Goal: Complete application form

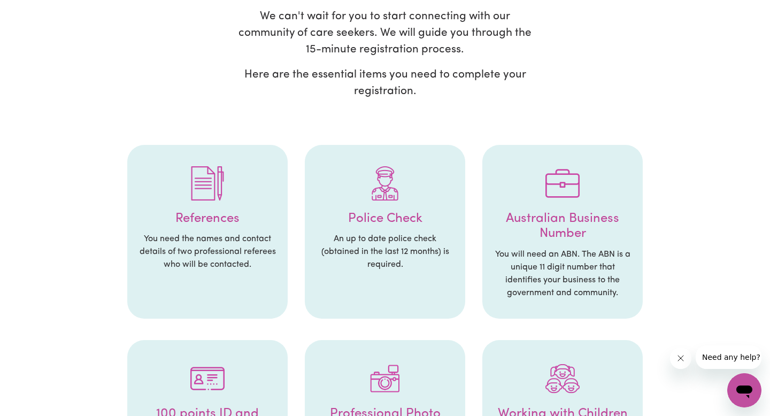
scroll to position [114, 0]
click at [389, 217] on h4 "Police Check" at bounding box center [385, 219] width 139 height 16
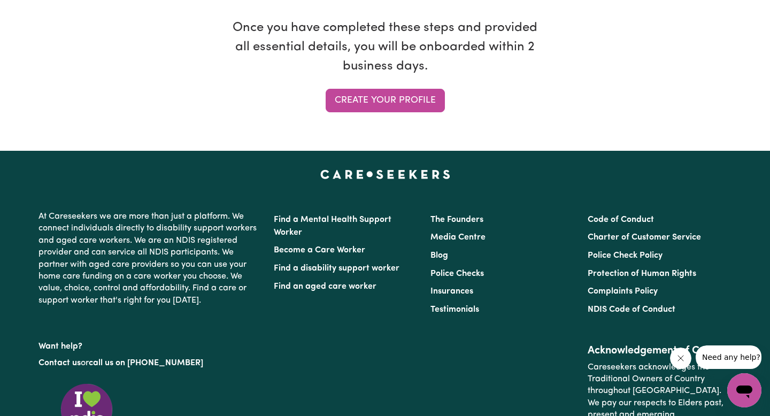
scroll to position [983, 0]
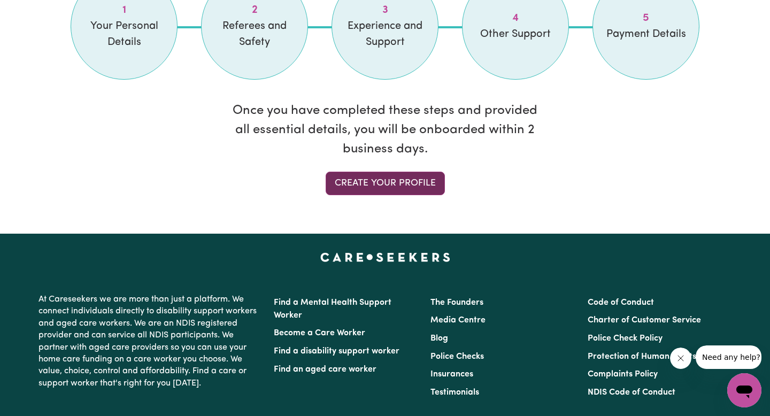
click at [394, 192] on link "Create your profile" at bounding box center [385, 184] width 119 height 24
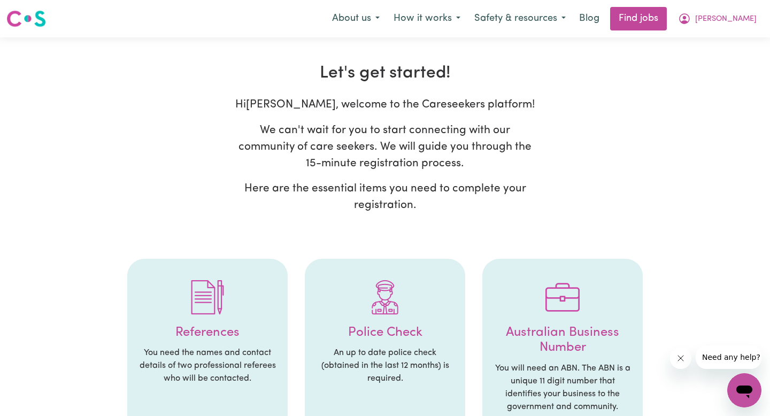
select select "[DEMOGRAPHIC_DATA]"
select select "Student Visa"
select select "Studying a healthcare related degree or qualification"
select select "40"
select select "55"
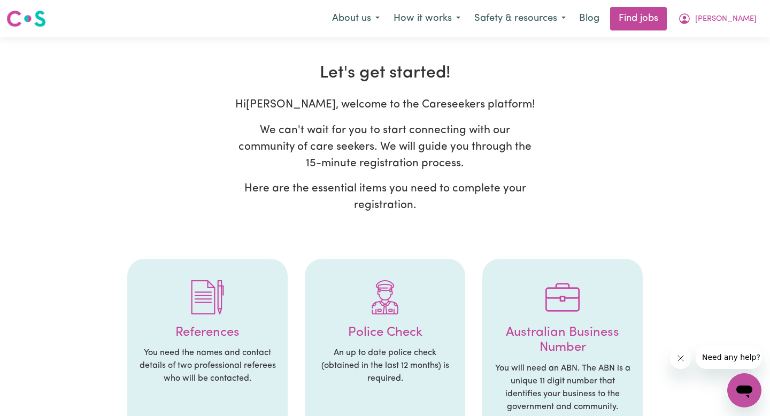
select select "55"
select select "70"
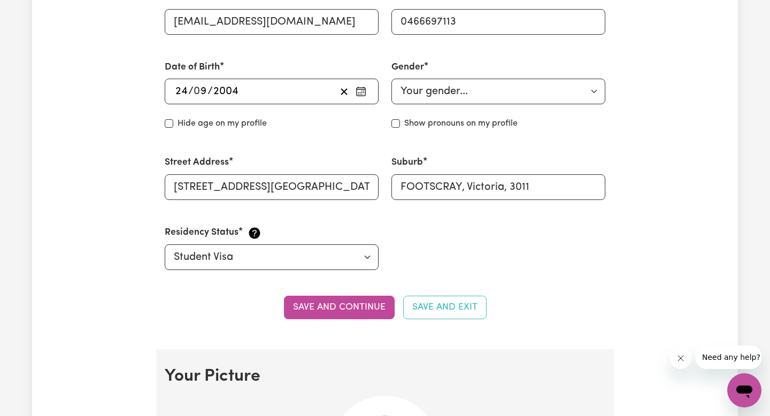
scroll to position [424, 0]
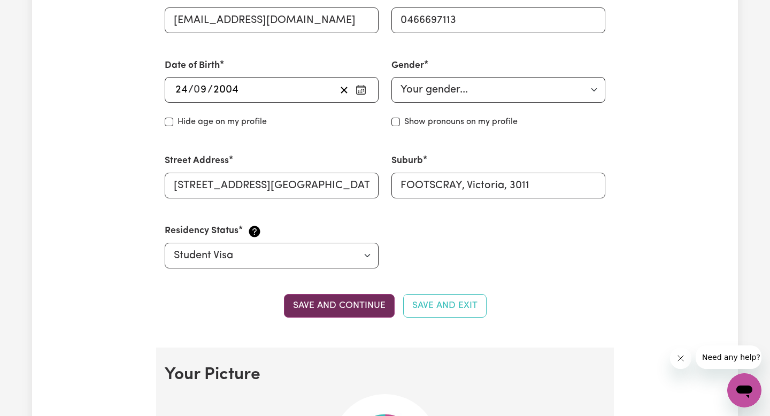
click at [354, 313] on button "Save and continue" at bounding box center [339, 306] width 111 height 24
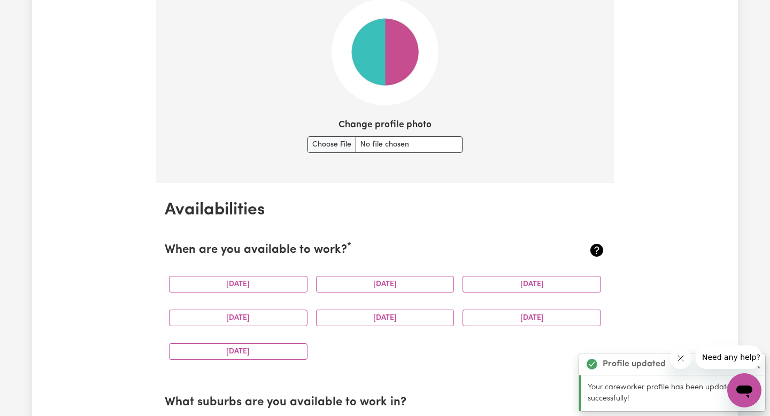
scroll to position [826, 0]
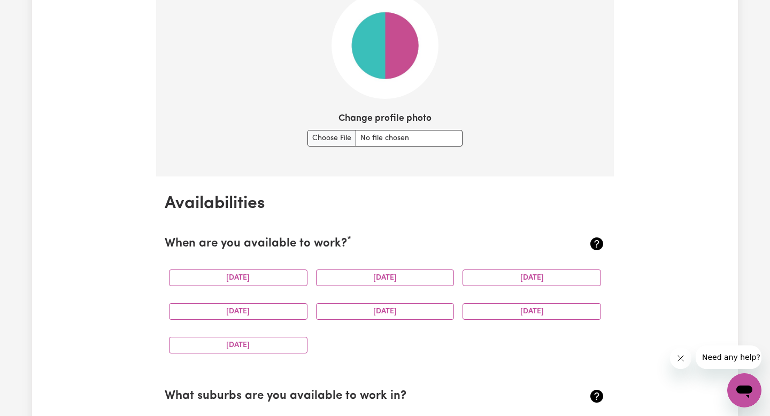
click at [365, 262] on div "[DATE]" at bounding box center [385, 278] width 147 height 34
click at [313, 142] on input "Change profile photo" at bounding box center [385, 138] width 155 height 17
click at [331, 144] on input "Change profile photo" at bounding box center [385, 138] width 155 height 17
type input "C:\fakepath\Scanned Documents_page-0001.jpg"
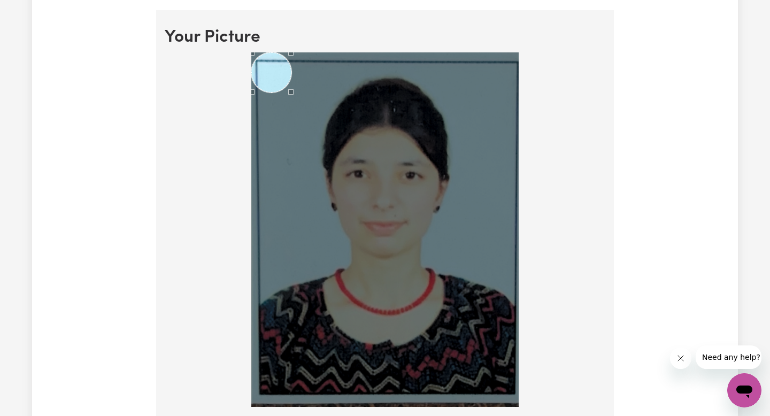
scroll to position [760, 0]
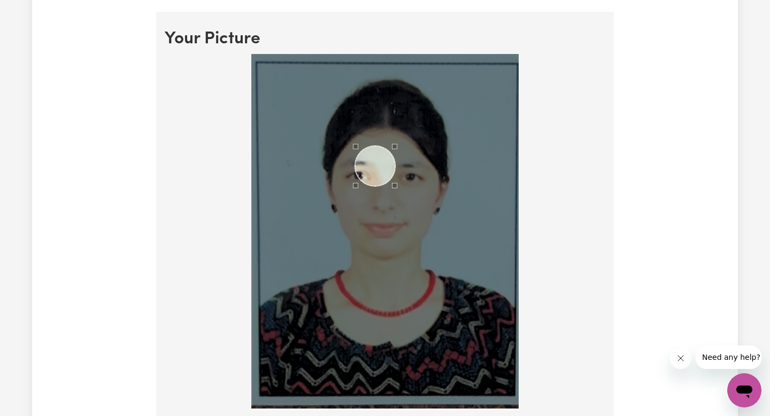
click at [377, 168] on div "Use the arrow keys to move the crop selection area" at bounding box center [375, 166] width 40 height 40
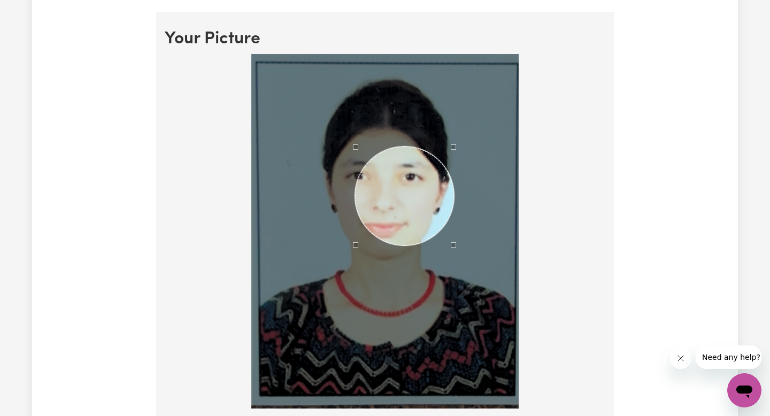
click at [455, 289] on div at bounding box center [384, 231] width 267 height 355
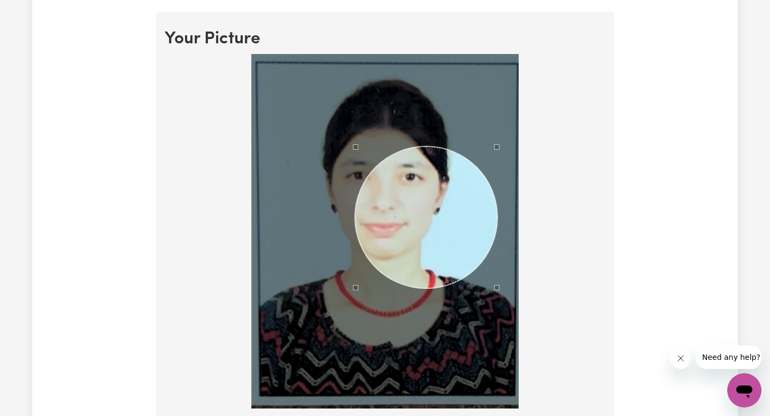
click at [496, 370] on div at bounding box center [384, 231] width 267 height 355
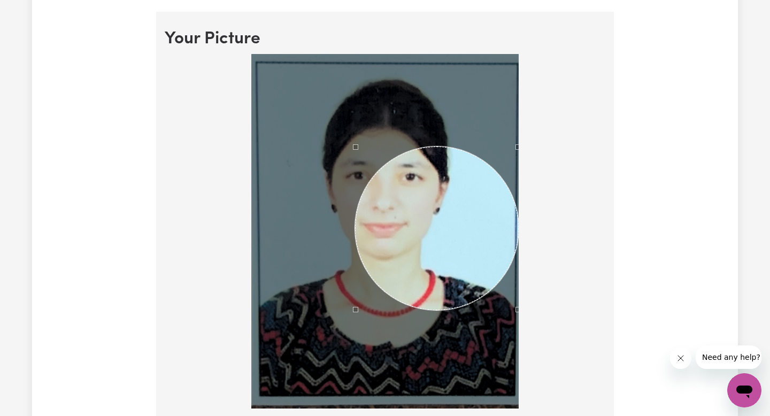
click at [533, 389] on div at bounding box center [385, 233] width 441 height 359
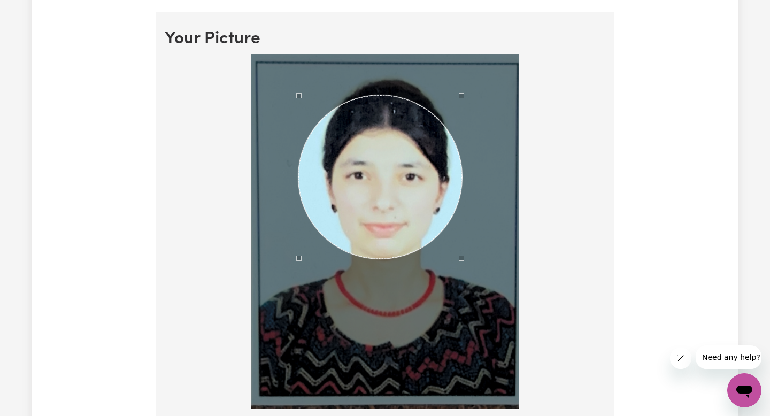
click at [354, 202] on div "Use the arrow keys to move the crop selection area" at bounding box center [380, 177] width 164 height 164
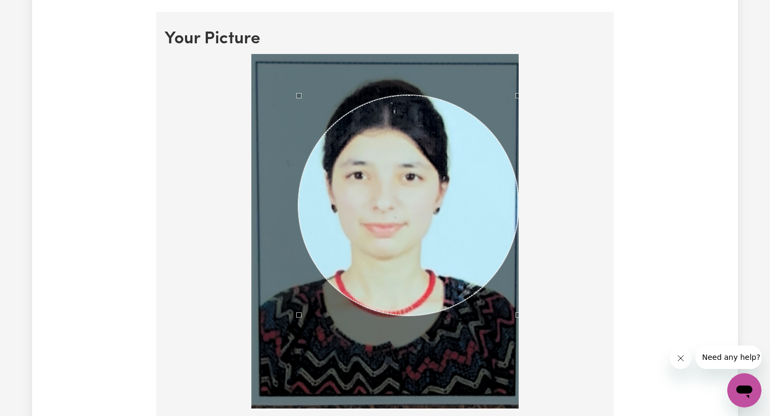
click at [542, 392] on div at bounding box center [385, 233] width 441 height 359
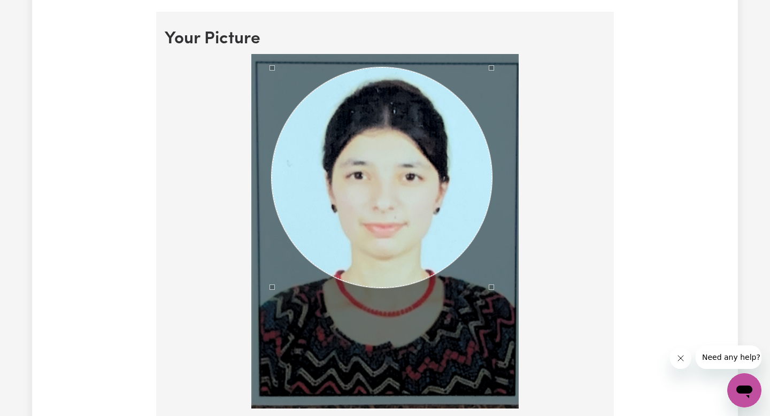
click at [377, 193] on div "Use the arrow keys to move the crop selection area" at bounding box center [382, 177] width 220 height 220
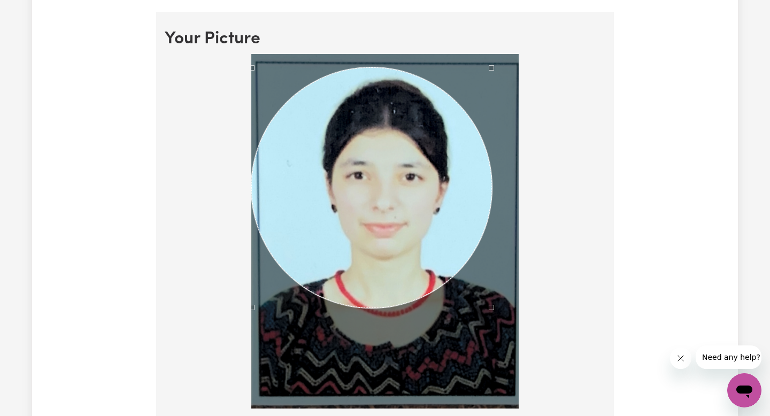
click at [250, 385] on div at bounding box center [385, 233] width 441 height 359
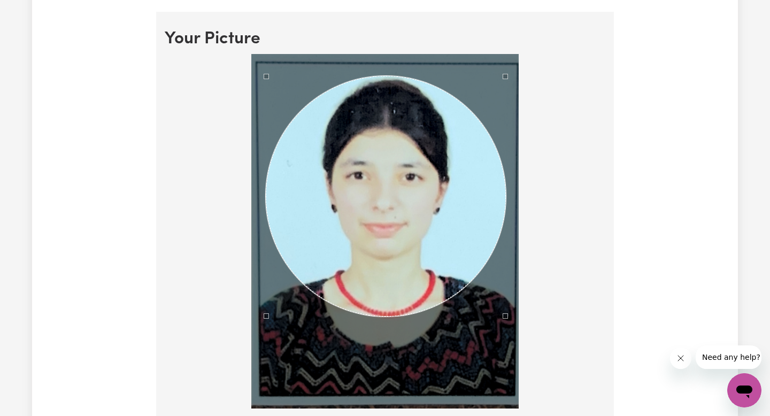
click at [363, 246] on div "Use the arrow keys to move the crop selection area" at bounding box center [386, 196] width 241 height 241
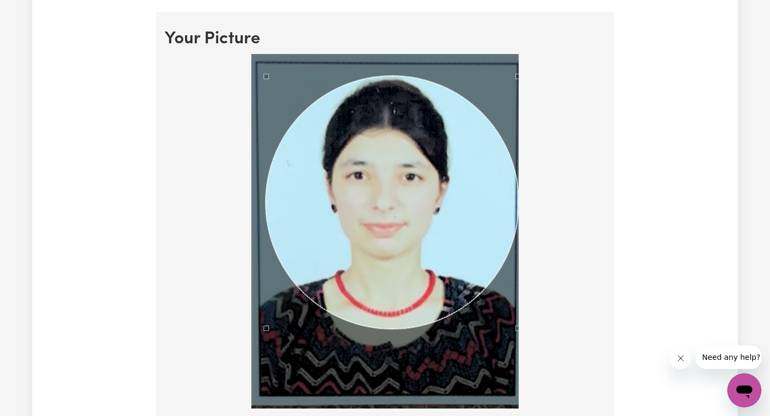
click at [528, 396] on div at bounding box center [385, 233] width 441 height 359
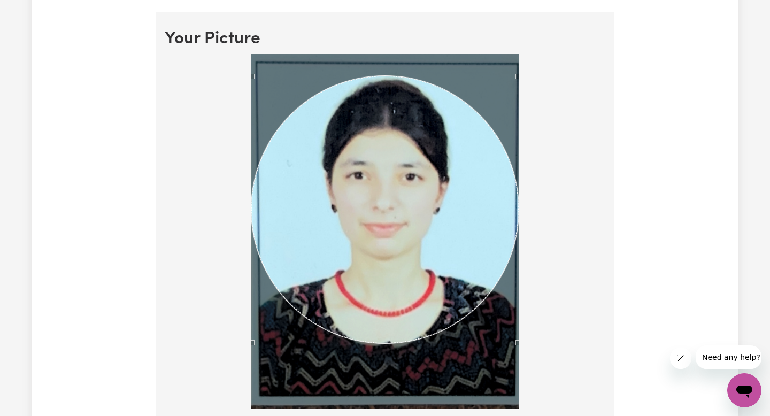
click at [212, 385] on div at bounding box center [385, 233] width 441 height 359
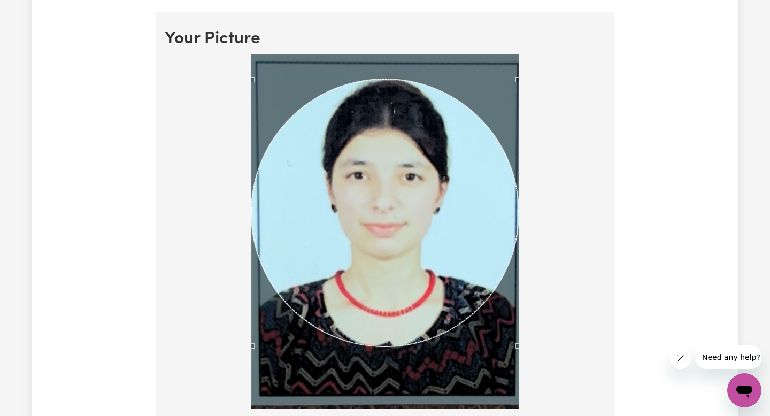
click at [323, 308] on div "Use the arrow keys to move the crop selection area" at bounding box center [384, 212] width 267 height 267
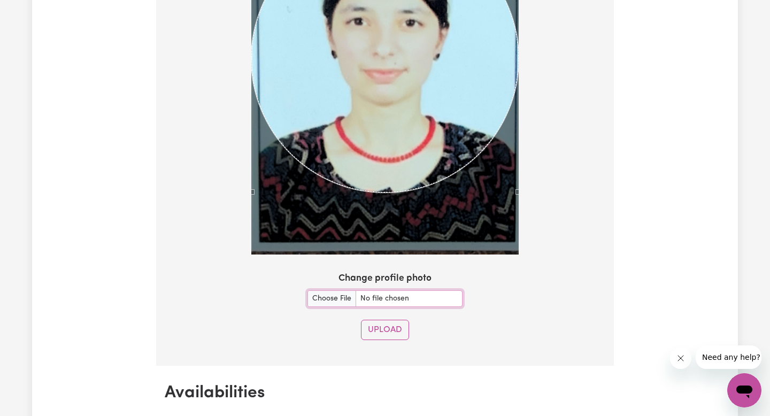
scroll to position [915, 0]
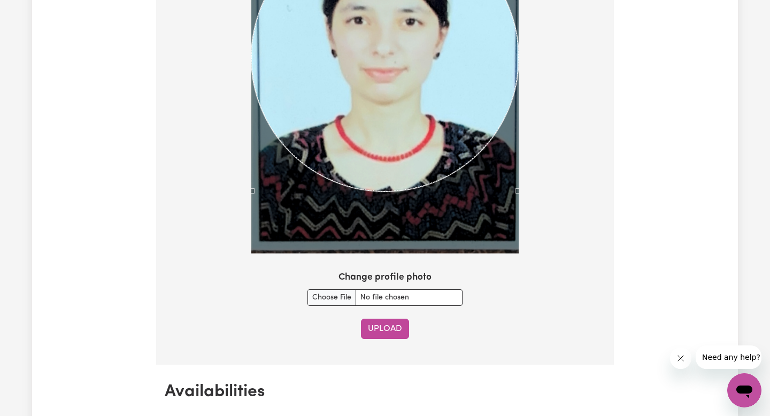
click at [391, 332] on button "Upload" at bounding box center [385, 329] width 48 height 20
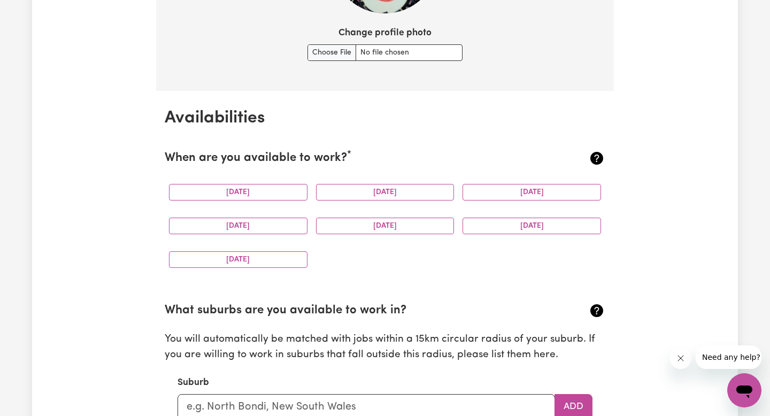
scroll to position [923, 0]
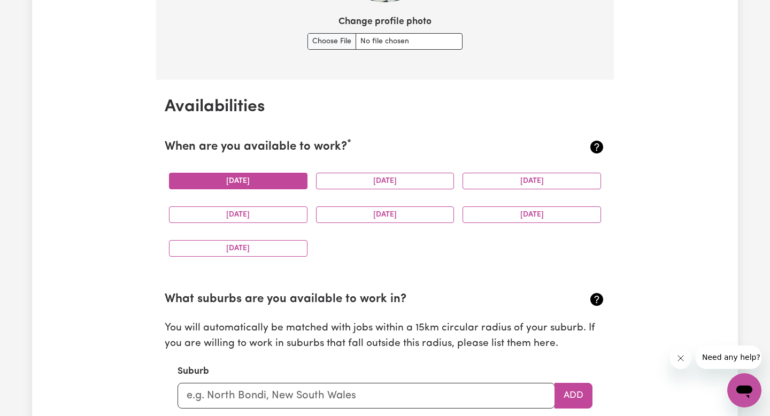
click at [263, 179] on button "[DATE]" at bounding box center [238, 181] width 139 height 17
click at [394, 184] on button "[DATE]" at bounding box center [385, 181] width 139 height 17
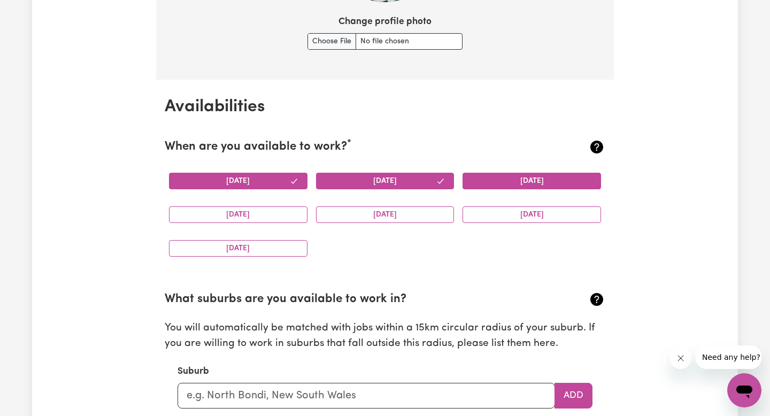
click at [509, 183] on button "[DATE]" at bounding box center [532, 181] width 139 height 17
click at [399, 216] on button "[DATE]" at bounding box center [385, 214] width 139 height 17
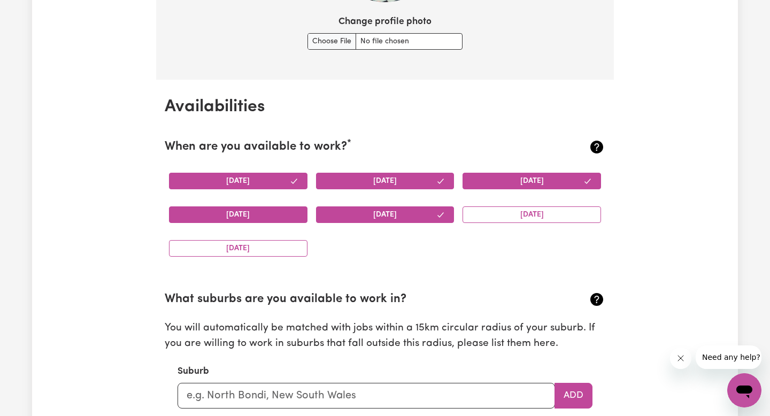
click at [247, 215] on button "[DATE]" at bounding box center [238, 214] width 139 height 17
click at [524, 218] on button "[DATE]" at bounding box center [532, 214] width 139 height 17
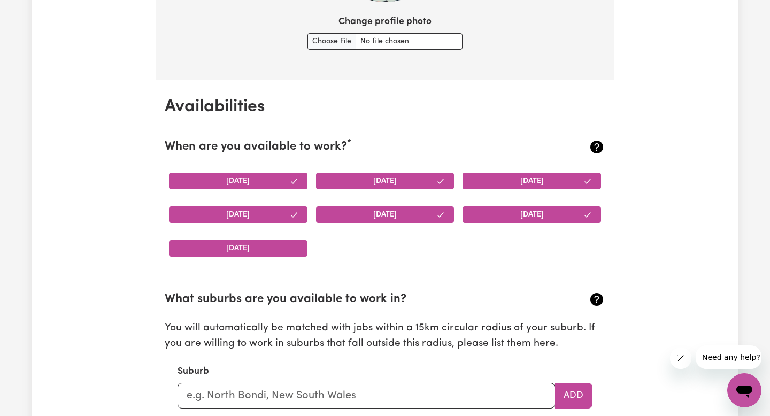
click at [232, 254] on button "[DATE]" at bounding box center [238, 248] width 139 height 17
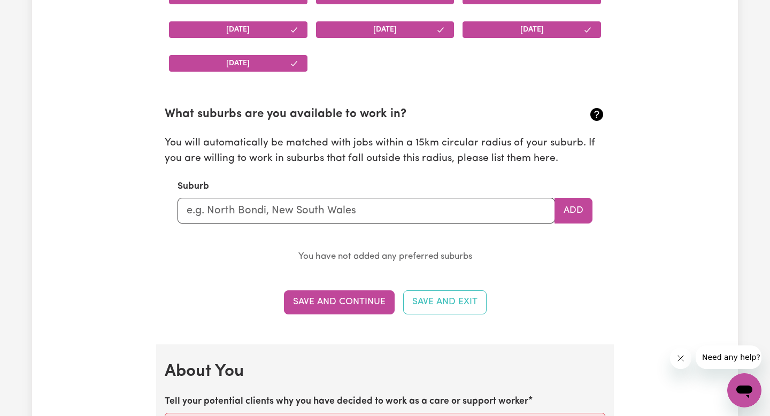
scroll to position [1150, 0]
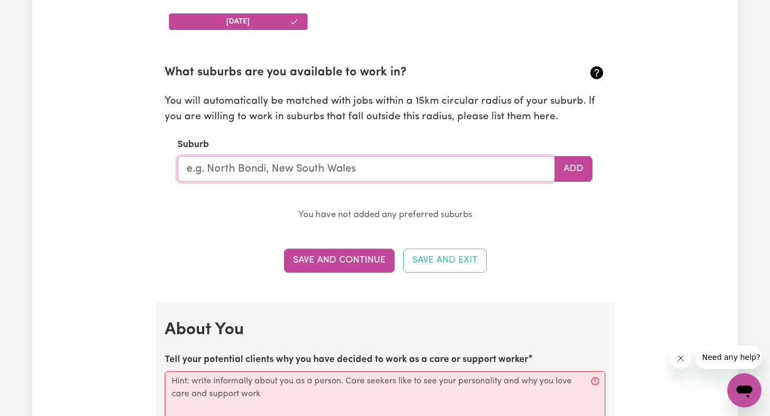
click at [273, 168] on input "text" at bounding box center [367, 169] width 378 height 26
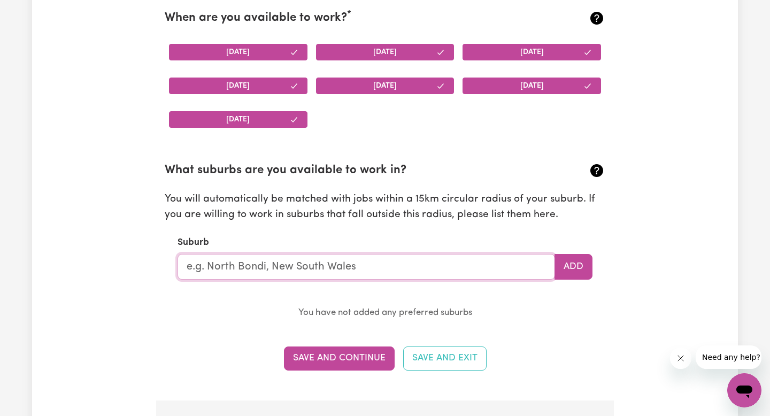
scroll to position [1083, 0]
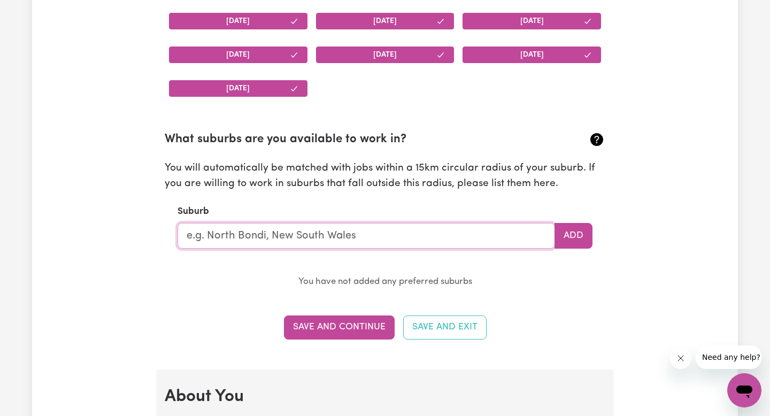
click at [261, 236] on input "text" at bounding box center [367, 236] width 378 height 26
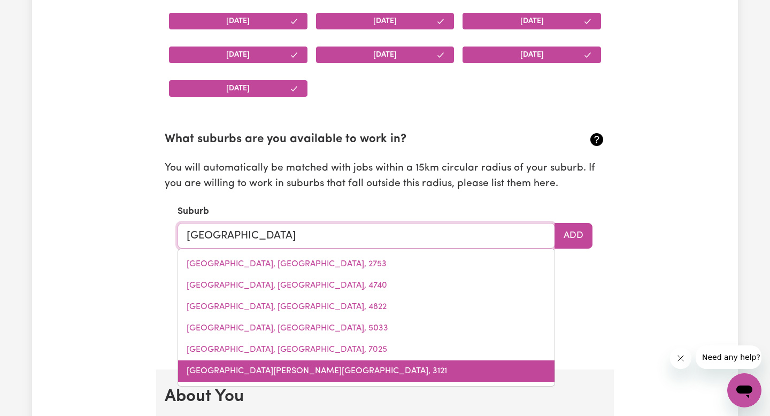
click at [256, 375] on span "[GEOGRAPHIC_DATA][PERSON_NAME][GEOGRAPHIC_DATA], 3121" at bounding box center [317, 371] width 261 height 9
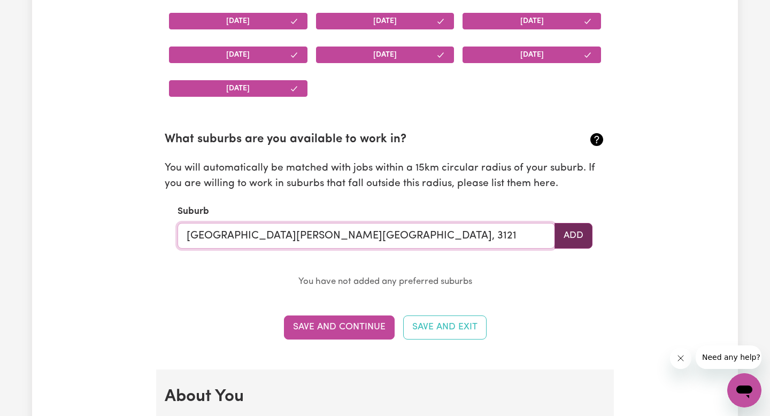
type input "[GEOGRAPHIC_DATA][PERSON_NAME][GEOGRAPHIC_DATA], 3121"
click at [579, 237] on button "Add" at bounding box center [574, 236] width 38 height 26
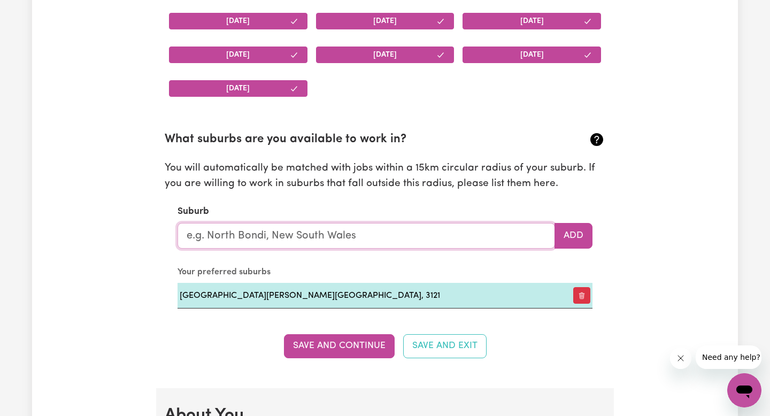
click at [333, 233] on input "text" at bounding box center [367, 236] width 378 height 26
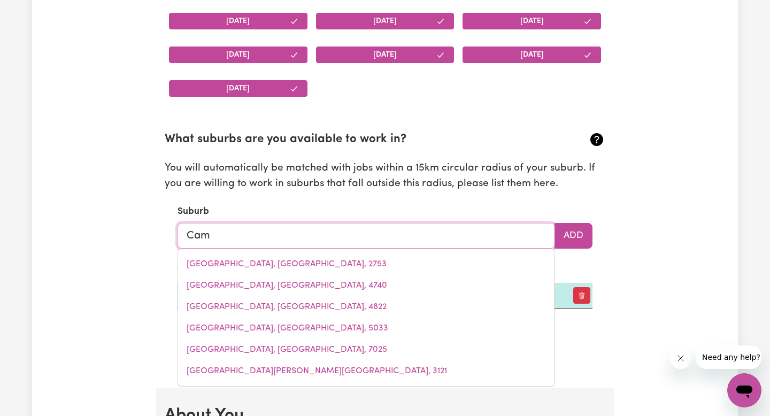
type input "Camb"
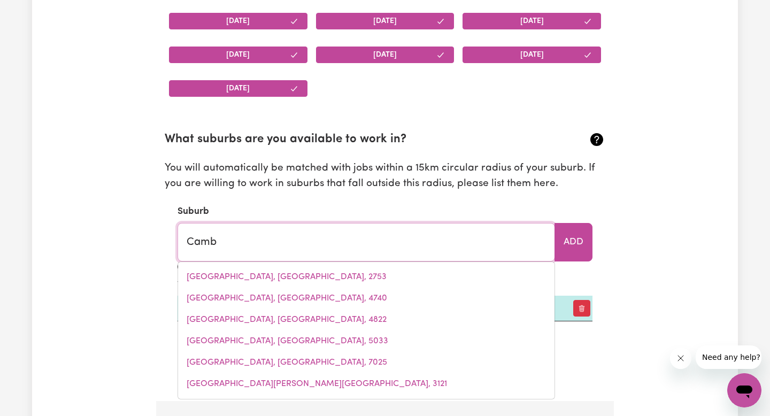
type input "CambALLIN, [GEOGRAPHIC_DATA], 6728"
type input "Cambe"
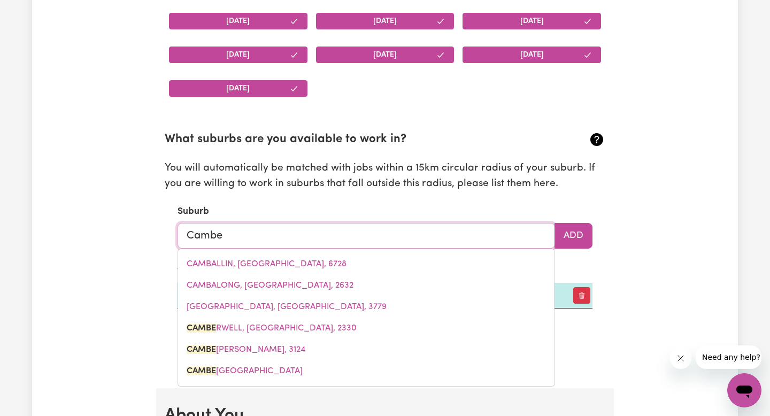
type input "Camber"
type input "[GEOGRAPHIC_DATA], [GEOGRAPHIC_DATA], 2330"
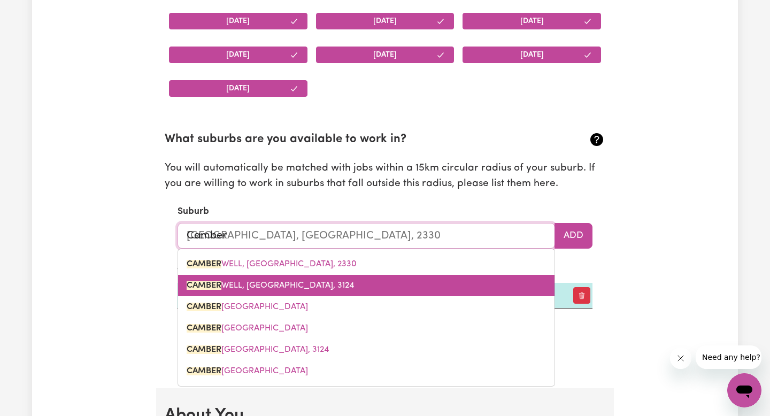
click at [333, 284] on link "CAMBER WELL, [GEOGRAPHIC_DATA], 3124" at bounding box center [366, 285] width 377 height 21
type input "CAMBERWELL, [GEOGRAPHIC_DATA], 3124"
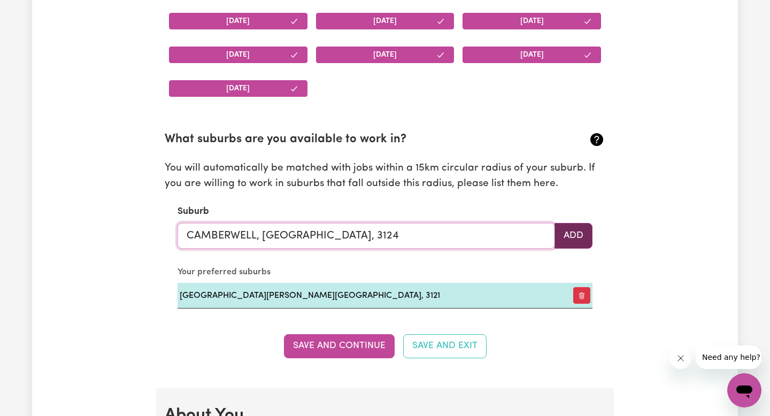
type input "CAMBERWELL, [GEOGRAPHIC_DATA], 3124"
click at [568, 227] on button "Add" at bounding box center [574, 236] width 38 height 26
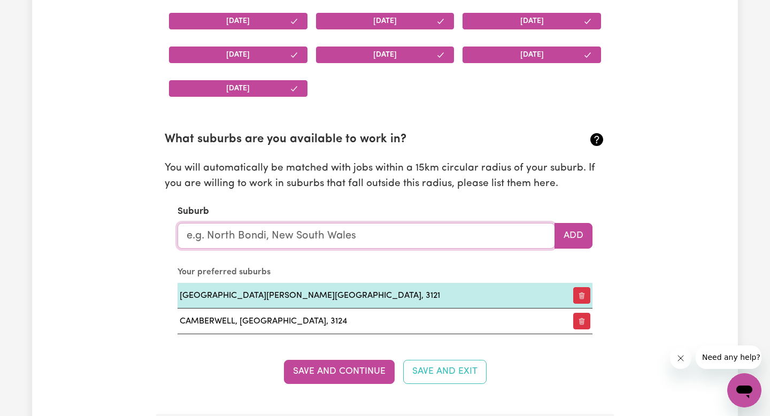
click at [356, 238] on input "text" at bounding box center [367, 236] width 378 height 26
click at [340, 369] on button "Save and Continue" at bounding box center [339, 372] width 111 height 24
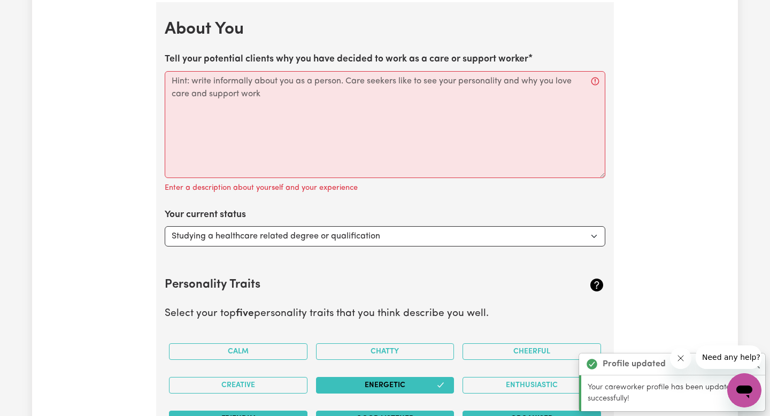
scroll to position [1498, 0]
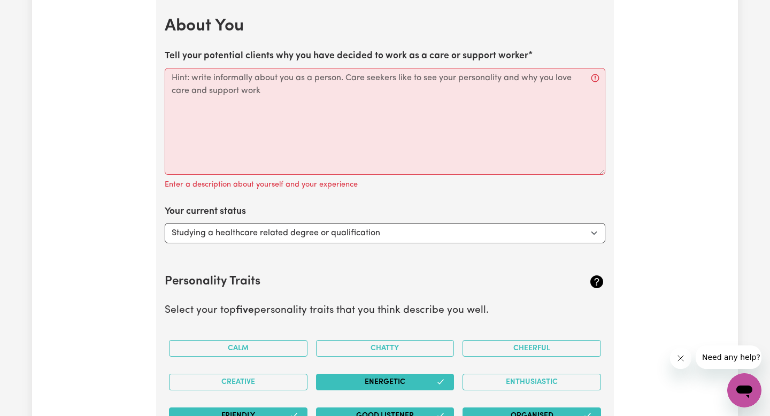
drag, startPoint x: 166, startPoint y: 52, endPoint x: 535, endPoint y: 116, distance: 374.0
click at [535, 116] on div "Tell your potential clients why you have decided to work as a care or support w…" at bounding box center [385, 120] width 441 height 142
copy label "Tell your potential clients why you have decided to work as a care or support w…"
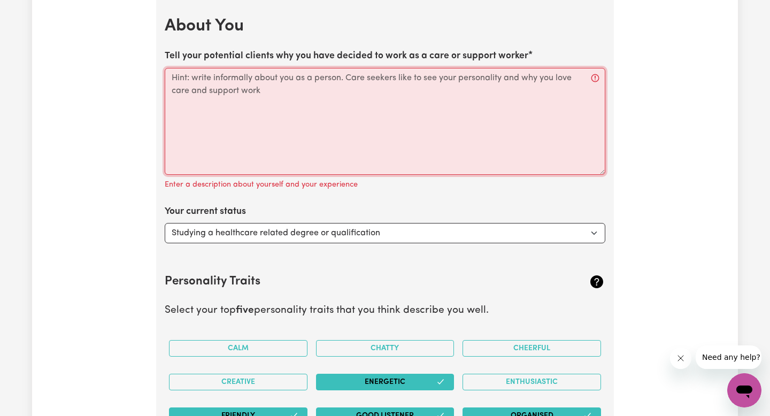
click at [410, 80] on textarea "Tell your potential clients why you have decided to work as a care or support w…" at bounding box center [385, 121] width 441 height 107
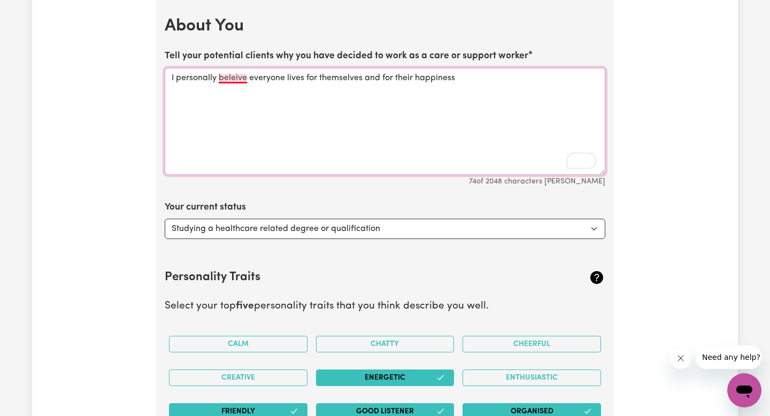
click at [225, 80] on textarea "I personally beleive everyone lives for themselves and for their happiness" at bounding box center [385, 121] width 441 height 107
click at [459, 72] on textarea "I personally believe everyone lives for themselves and for their happiness" at bounding box center [385, 121] width 441 height 107
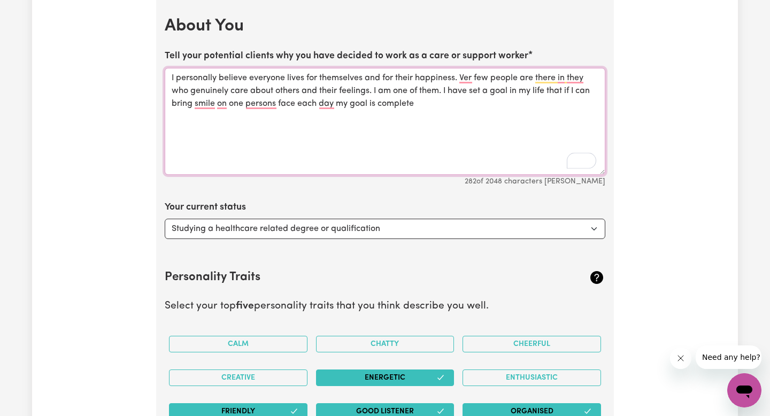
click at [366, 104] on textarea "I personally believe everyone lives for themselves and for their happiness. Ver…" at bounding box center [385, 121] width 441 height 107
click at [412, 106] on textarea "I personally believe everyone lives for themselves and for their happiness. Ver…" at bounding box center [385, 121] width 441 height 107
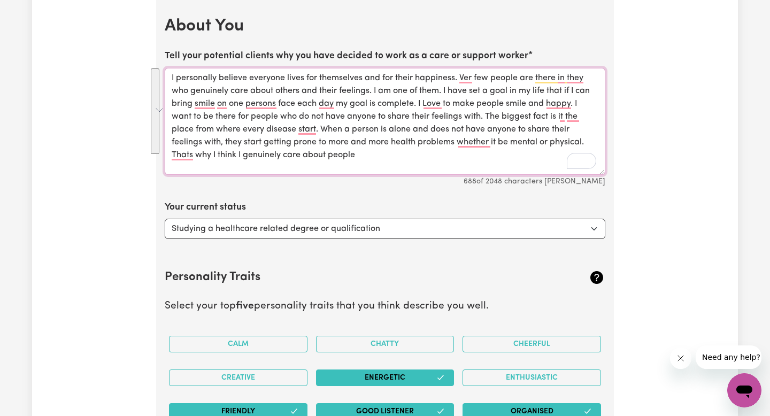
drag, startPoint x: 168, startPoint y: 74, endPoint x: 379, endPoint y: 156, distance: 226.1
click at [379, 156] on textarea "I personally believe everyone lives for themselves and for their happiness. Ver…" at bounding box center [385, 121] width 441 height 107
click at [577, 163] on div "Rewrite with Grammarly" at bounding box center [575, 161] width 12 height 12
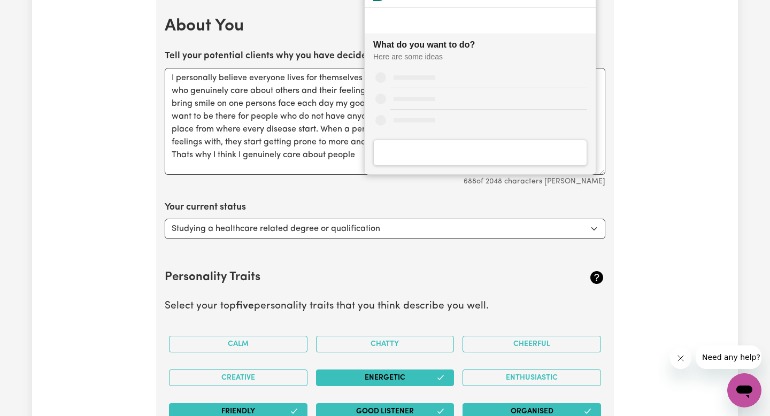
scroll to position [0, 0]
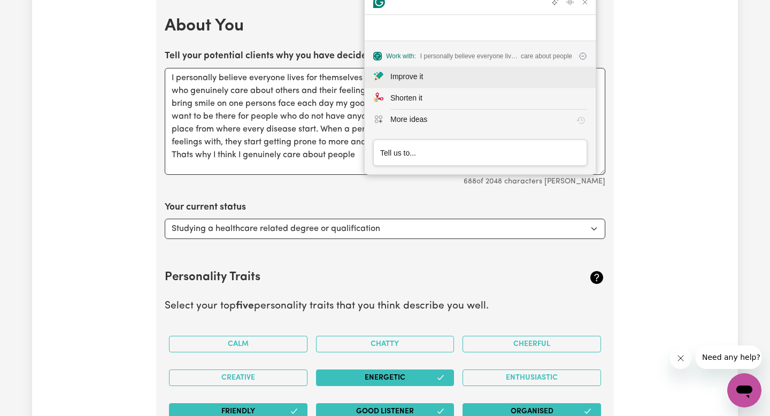
click at [469, 75] on div "Improve it" at bounding box center [488, 76] width 197 height 11
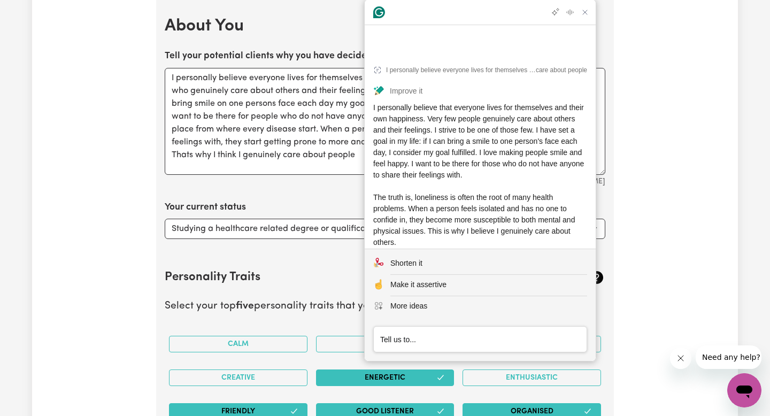
scroll to position [3, 0]
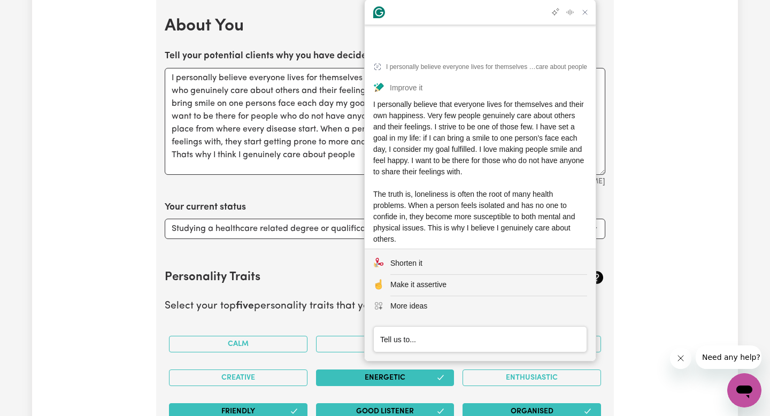
click at [393, 249] on div "Insert" at bounding box center [388, 257] width 20 height 17
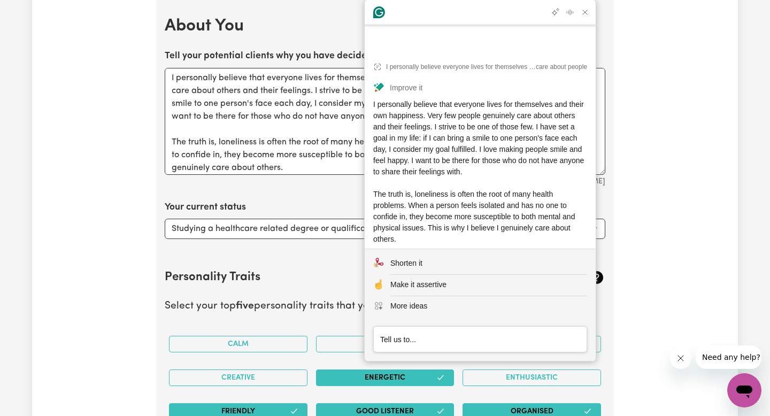
click at [304, 180] on div "662 of 2048 characters [PERSON_NAME]" at bounding box center [385, 181] width 441 height 13
click at [335, 157] on textarea "I personally believe that everyone lives for themselves and their own happiness…" at bounding box center [385, 121] width 441 height 107
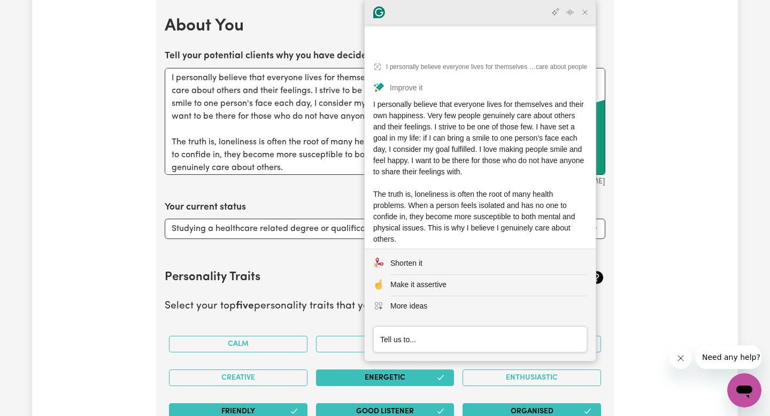
click at [586, 6] on icon "Close Grammarly Assistant" at bounding box center [585, 12] width 13 height 13
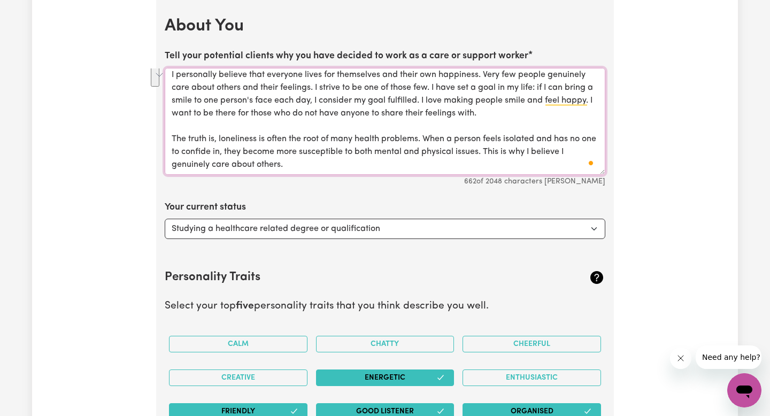
drag, startPoint x: 502, startPoint y: 153, endPoint x: 514, endPoint y: 179, distance: 28.2
click at [514, 179] on div "Tell your potential clients why you have decided to work as a care or support w…" at bounding box center [385, 118] width 441 height 138
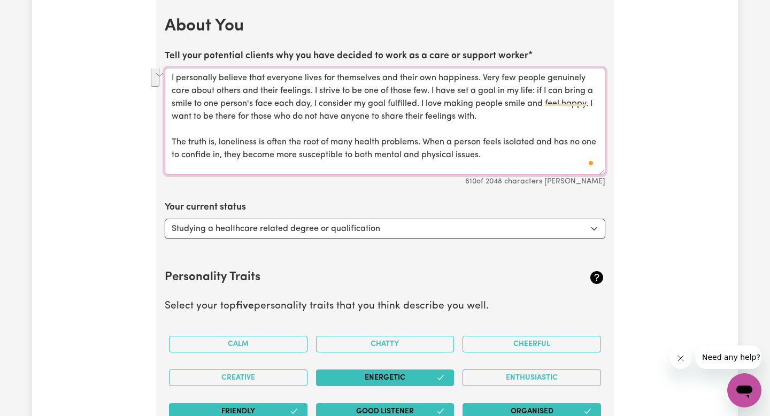
scroll to position [0, 0]
click at [358, 157] on textarea "I personally believe that everyone lives for themselves and their own happiness…" at bounding box center [385, 121] width 441 height 107
click at [320, 143] on textarea "I personally believe that everyone lives for themselves and their own happiness…" at bounding box center [385, 121] width 441 height 107
click at [564, 142] on textarea "I personally believe that everyone lives for themselves and their own happiness…" at bounding box center [385, 121] width 441 height 107
click at [493, 158] on textarea "I personally believe that everyone lives for themselves and their own happiness…" at bounding box center [385, 121] width 441 height 107
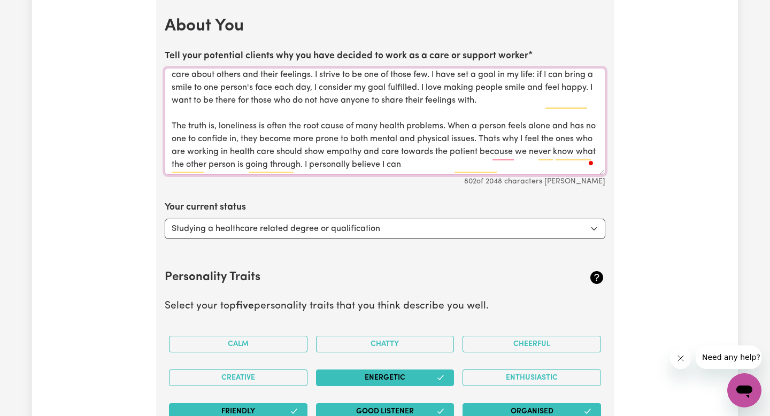
scroll to position [16, 0]
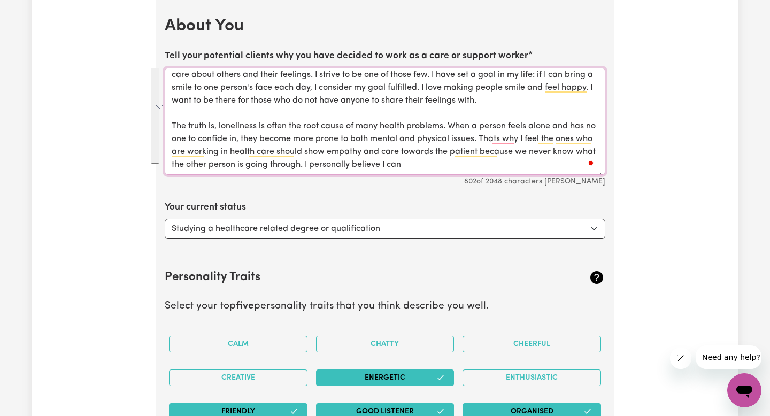
drag, startPoint x: 172, startPoint y: 76, endPoint x: 450, endPoint y: 192, distance: 301.2
click at [430, 172] on textarea "I personally believe that everyone lives for themselves and their own happiness…" at bounding box center [385, 121] width 441 height 107
paste textarea "I personally believe I can make a meaningful difference by being attentive, com…"
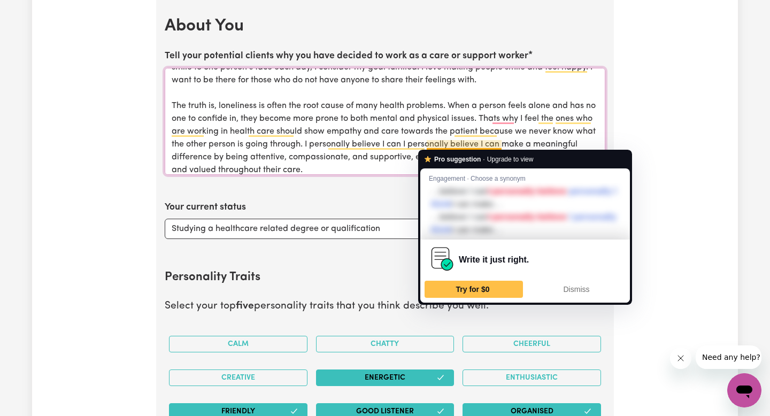
drag, startPoint x: 427, startPoint y: 142, endPoint x: 503, endPoint y: 149, distance: 76.2
click at [503, 149] on textarea "I personally believe that everyone lives for themselves and their own happiness…" at bounding box center [385, 121] width 441 height 107
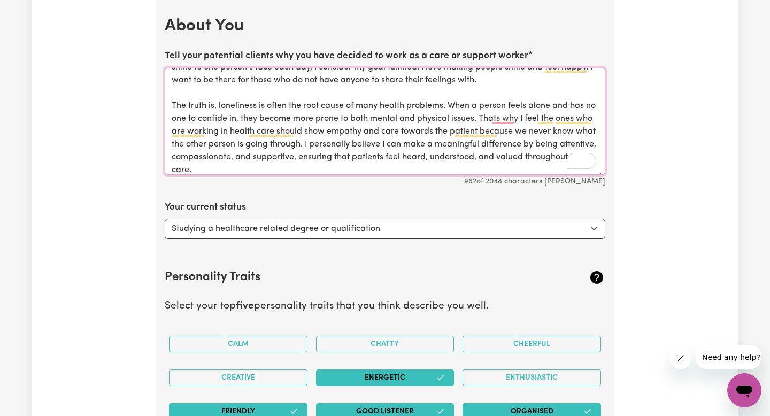
click at [236, 170] on textarea "I personally believe that everyone lives for themselves and their own happiness…" at bounding box center [385, 121] width 441 height 107
click at [254, 170] on textarea "I personally believe that everyone lives for themselves and their own happiness…" at bounding box center [385, 121] width 441 height 107
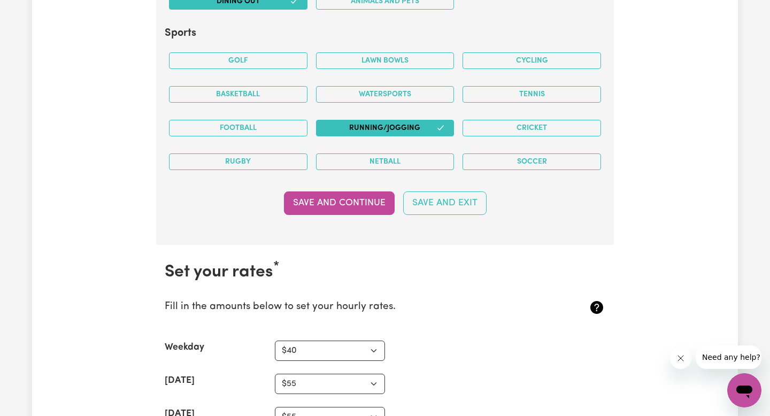
scroll to position [2274, 0]
type textarea "I personally believe that everyone lives for themselves and their own happiness…"
click at [424, 95] on button "Watersports" at bounding box center [385, 94] width 139 height 17
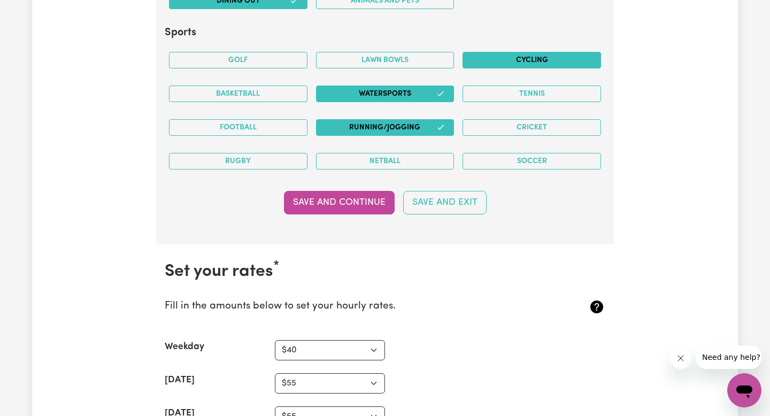
click at [516, 57] on button "Cycling" at bounding box center [532, 60] width 139 height 17
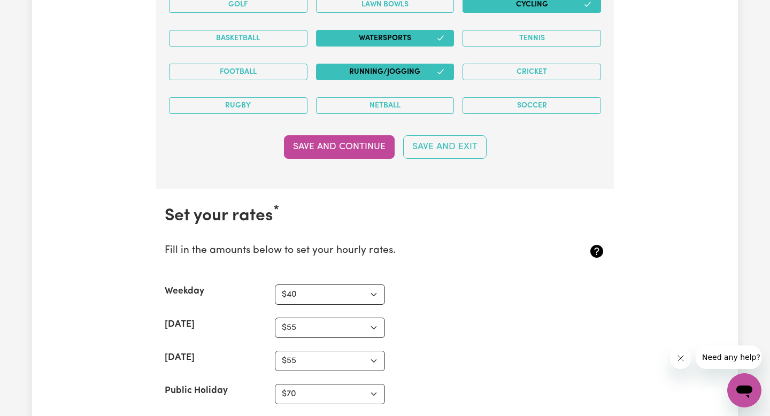
scroll to position [2332, 0]
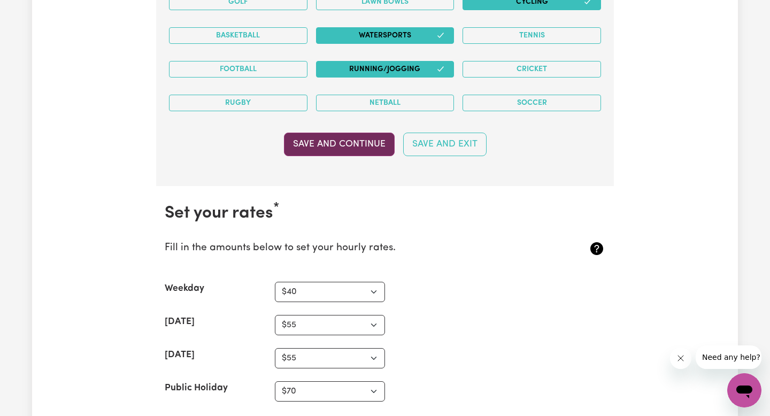
click at [337, 143] on button "Save and Continue" at bounding box center [339, 145] width 111 height 24
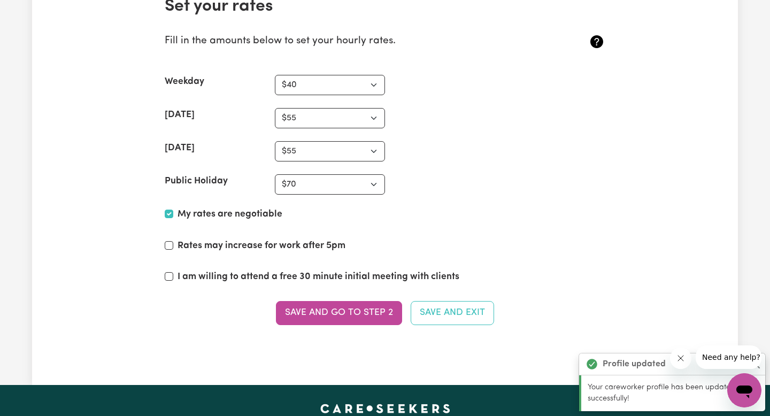
scroll to position [2564, 0]
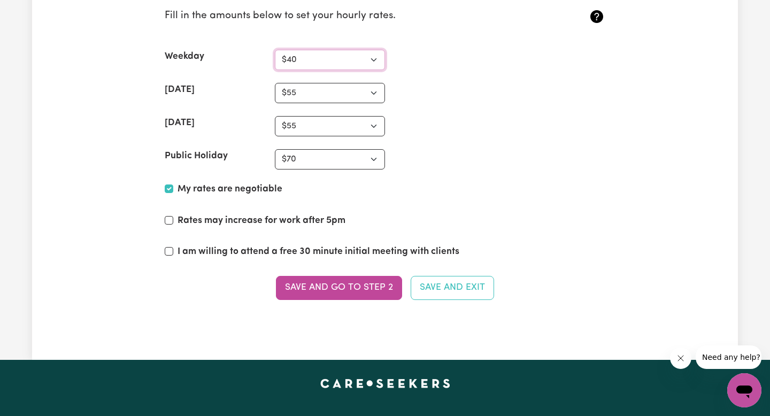
click at [368, 64] on select "N/A $37 $38 $39 $40 $41 $42 $43 $44 $45 $46 $47 $48 $49 $50 $51 $52 $53 $54 $55…" at bounding box center [330, 60] width 110 height 20
select select "45"
click at [275, 50] on select "N/A $37 $38 $39 $40 $41 $42 $43 $44 $45 $46 $47 $48 $49 $50 $51 $52 $53 $54 $55…" at bounding box center [330, 60] width 110 height 20
click at [366, 93] on select "N/A $37 $38 $39 $40 $41 $42 $43 $44 $45 $46 $47 $48 $49 $50 $51 $52 $53 $54 $55…" at bounding box center [330, 93] width 110 height 20
select select "60"
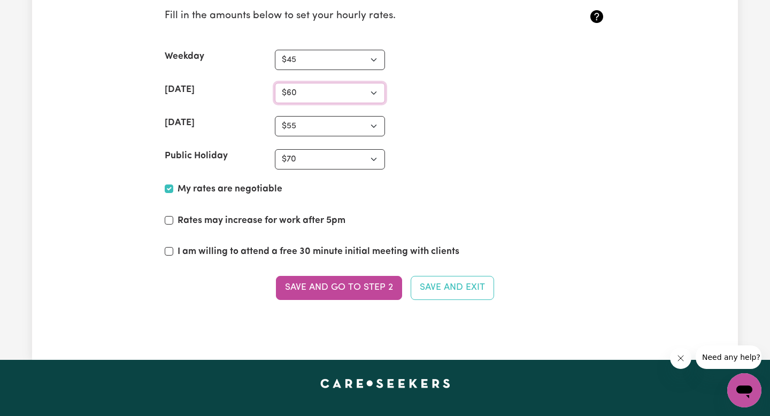
click at [275, 83] on select "N/A $37 $38 $39 $40 $41 $42 $43 $44 $45 $46 $47 $48 $49 $50 $51 $52 $53 $54 $55…" at bounding box center [330, 93] width 110 height 20
click at [348, 162] on select "N/A $37 $38 $39 $40 $41 $42 $43 $44 $45 $46 $47 $48 $49 $50 $51 $52 $53 $54 $55…" at bounding box center [330, 159] width 110 height 20
select select "80"
click at [275, 149] on select "N/A $37 $38 $39 $40 $41 $42 $43 $44 $45 $46 $47 $48 $49 $50 $51 $52 $53 $54 $55…" at bounding box center [330, 159] width 110 height 20
click at [348, 288] on button "Save and go to Step 2" at bounding box center [339, 288] width 126 height 24
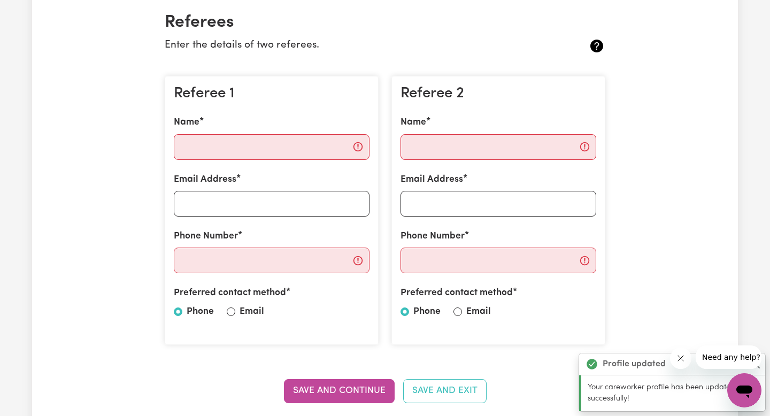
scroll to position [254, 0]
click at [327, 140] on input "Name" at bounding box center [272, 147] width 196 height 26
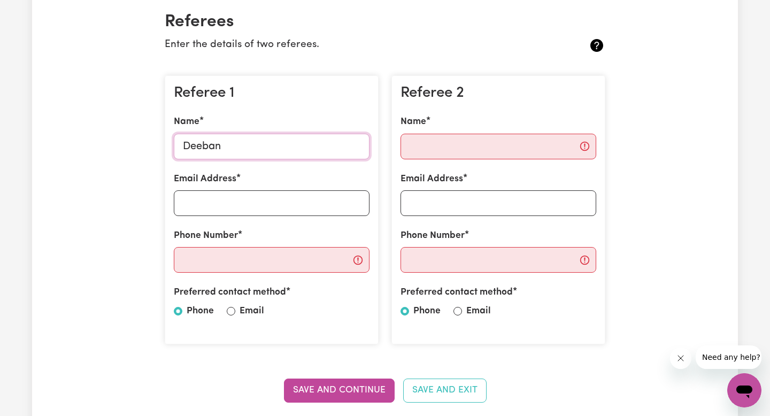
type input "Deeban"
click at [441, 149] on input "Name" at bounding box center [499, 147] width 196 height 26
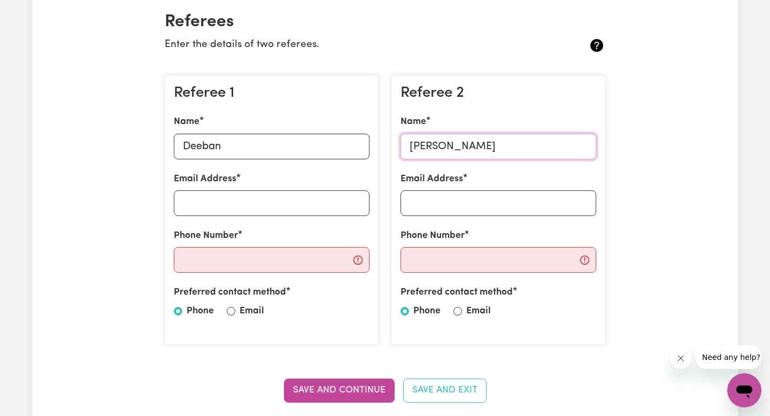
type input "[PERSON_NAME]"
click at [318, 258] on input "Phone Number" at bounding box center [272, 260] width 196 height 26
type input "0"
click at [488, 261] on input "Phone Number" at bounding box center [499, 260] width 196 height 26
type input "0424097513"
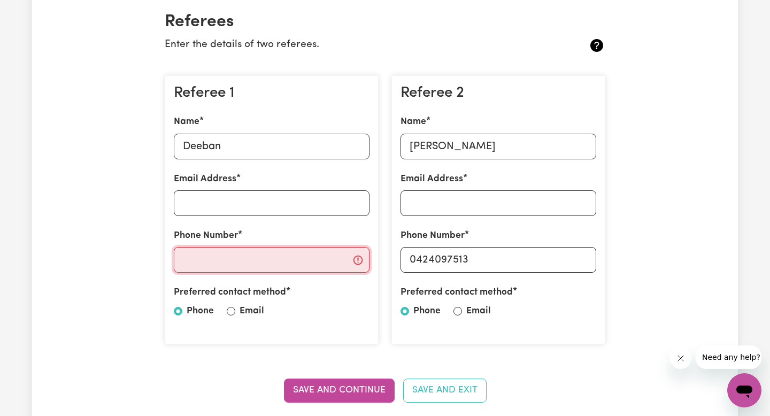
click at [263, 271] on input "Phone Number" at bounding box center [272, 260] width 196 height 26
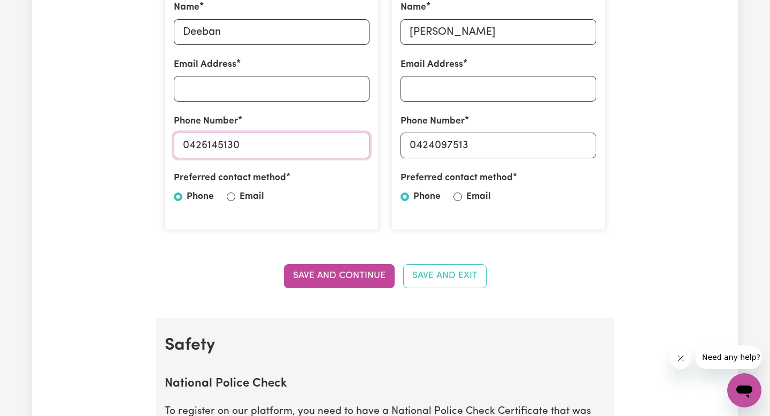
scroll to position [377, 0]
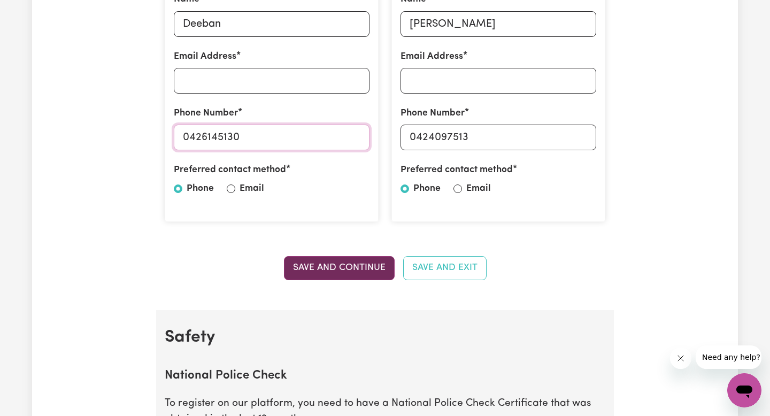
type input "0426145130"
click at [343, 261] on button "Save and Continue" at bounding box center [339, 268] width 111 height 24
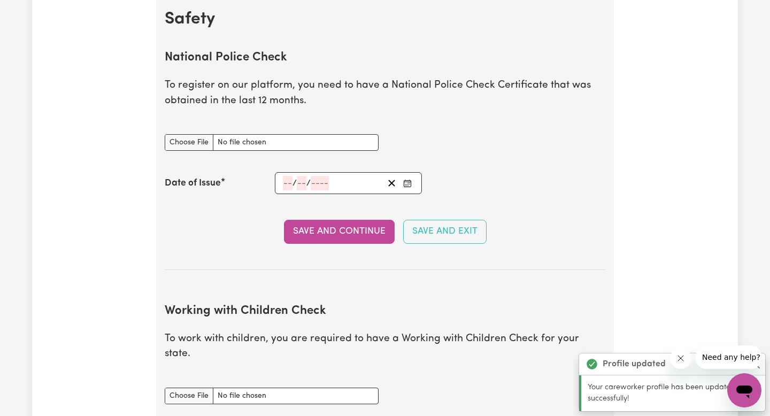
scroll to position [695, 0]
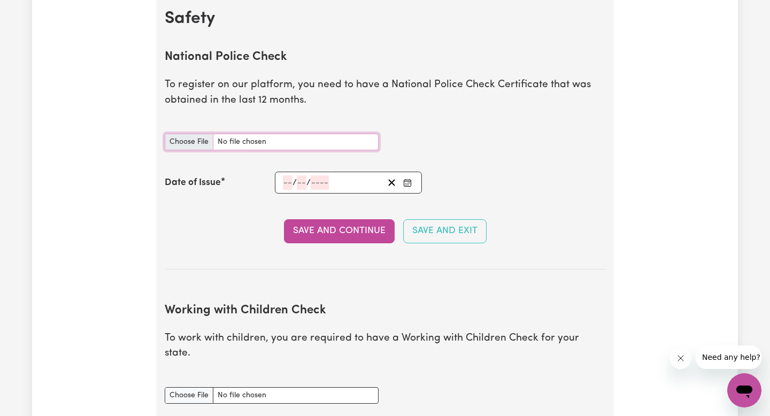
click at [197, 144] on input "National Police Check document" at bounding box center [272, 142] width 214 height 17
type input "C:\fakepath\SummaryReport_6662059.pdf"
click at [321, 187] on input "number" at bounding box center [320, 182] width 18 height 14
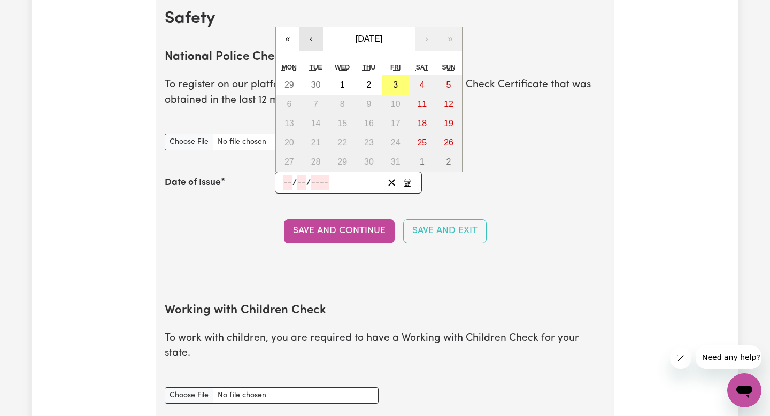
click at [312, 38] on button "‹" at bounding box center [312, 39] width 24 height 24
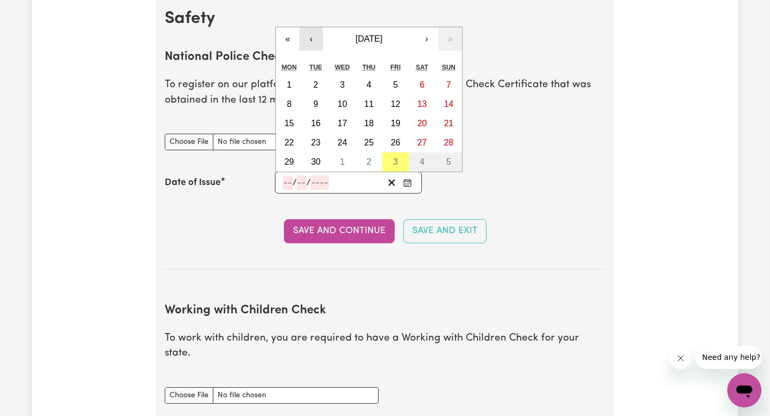
click at [312, 38] on button "‹" at bounding box center [312, 39] width 24 height 24
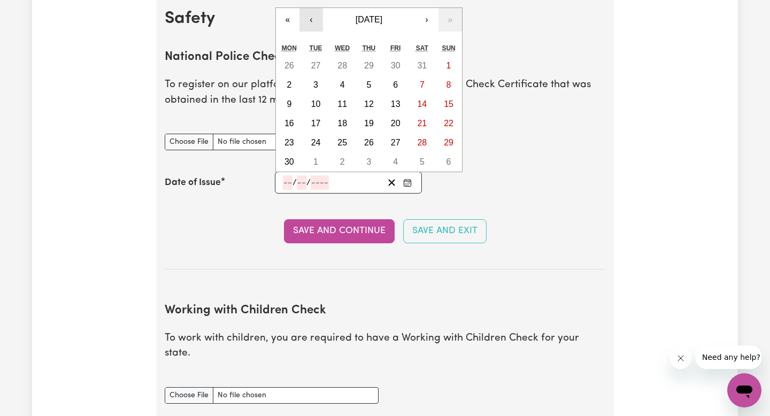
click at [312, 38] on div "« ‹ [DATE] › » Mon Tue Wed Thu Fri Sat Sun 26 27 28 29 30 31 1 2 3 4 5 6 7 8 9 …" at bounding box center [368, 89] width 187 height 165
click at [310, 22] on button "‹" at bounding box center [312, 20] width 24 height 24
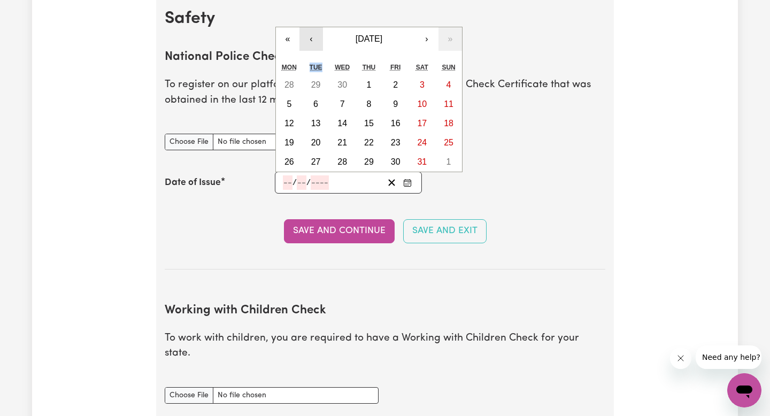
click at [310, 22] on h2 "Safety" at bounding box center [385, 19] width 441 height 20
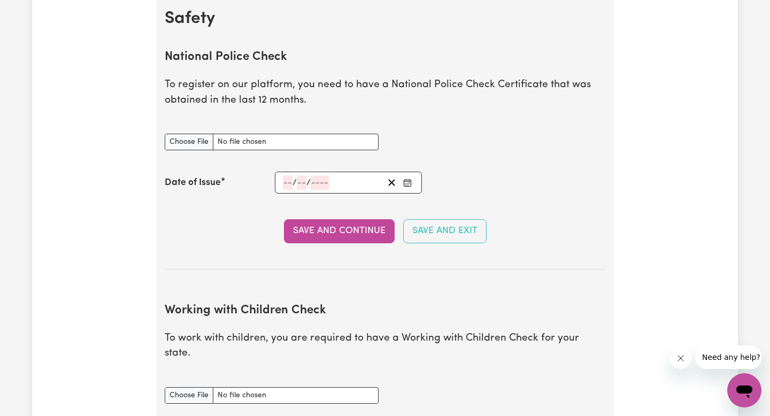
click at [310, 22] on h2 "Safety" at bounding box center [385, 19] width 441 height 20
click at [301, 185] on input "number" at bounding box center [302, 182] width 10 height 14
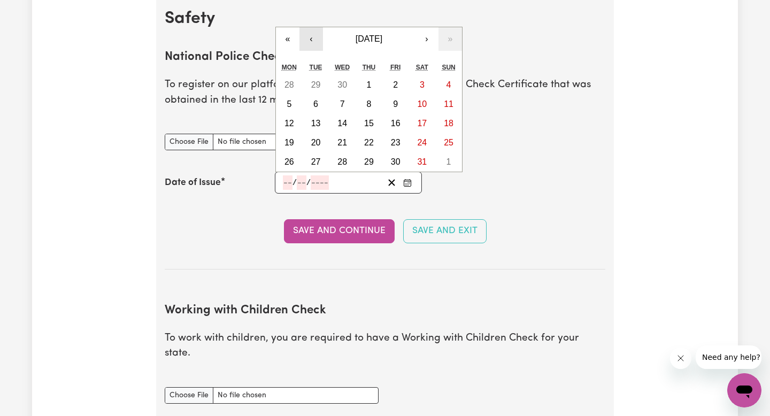
click at [318, 36] on button "‹" at bounding box center [312, 39] width 24 height 24
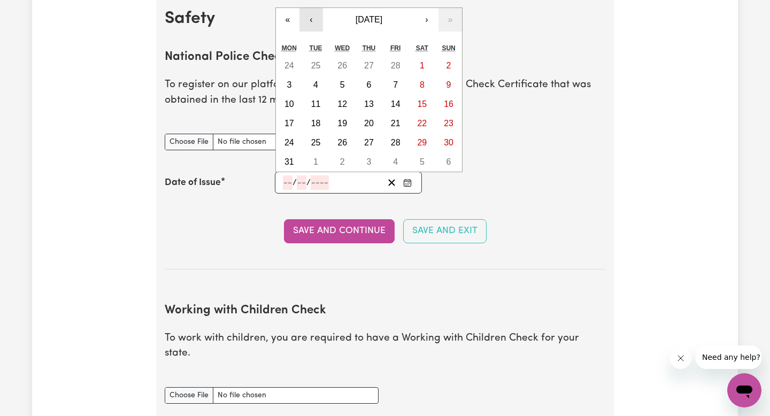
click at [318, 36] on div "« ‹ [DATE] › » Mon Tue Wed Thu Fri Sat Sun 24 25 26 27 28 1 2 3 4 5 6 7 8 9 10 …" at bounding box center [368, 89] width 187 height 165
click at [316, 21] on button "‹" at bounding box center [312, 20] width 24 height 24
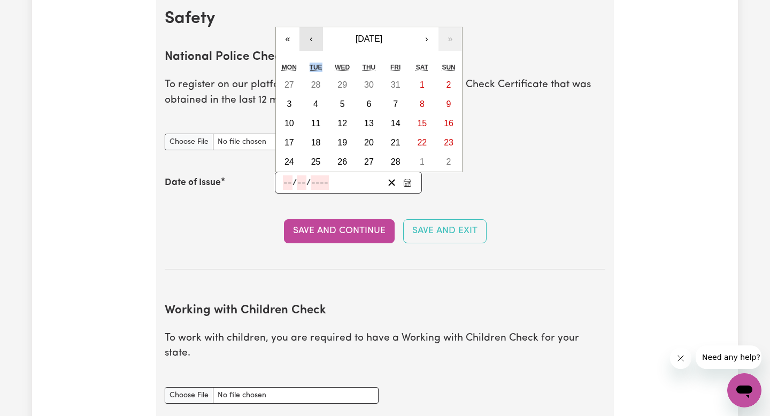
click at [316, 21] on h2 "Safety" at bounding box center [385, 19] width 441 height 20
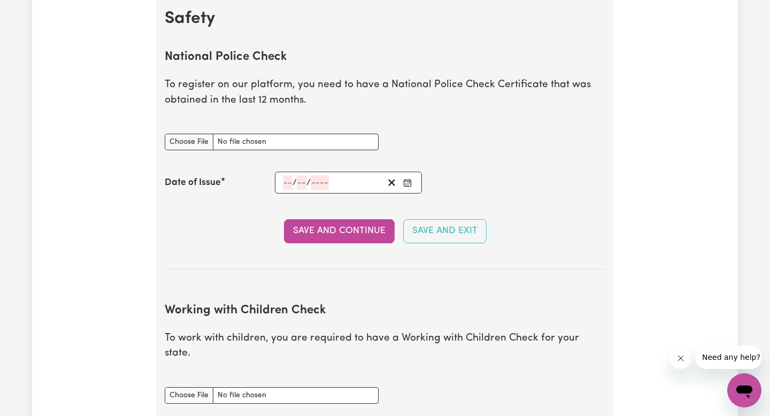
click at [336, 186] on div "/ /" at bounding box center [333, 182] width 102 height 14
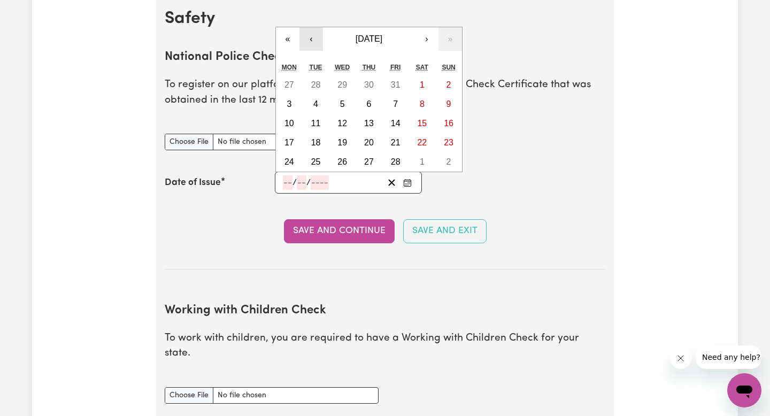
click at [312, 39] on button "‹" at bounding box center [312, 39] width 24 height 24
click at [421, 39] on button "›" at bounding box center [427, 39] width 24 height 24
click at [396, 105] on abbr "7" at bounding box center [395, 103] width 5 height 9
type input "[DATE]"
type input "7"
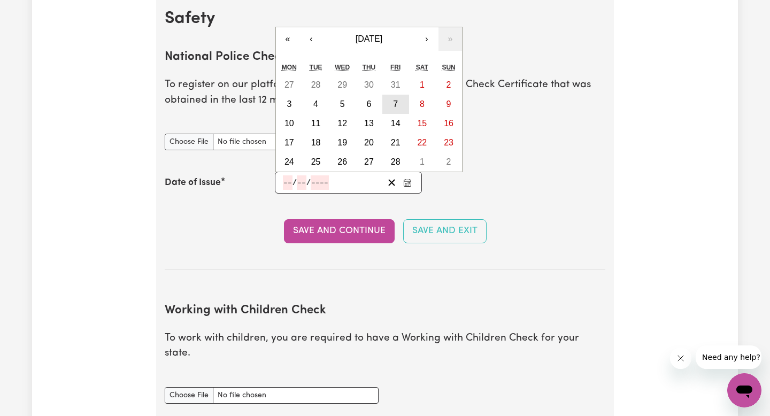
type input "2"
type input "2025"
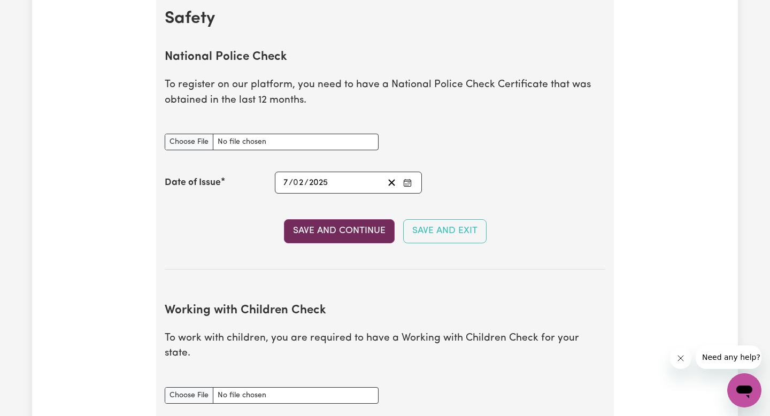
click at [333, 233] on button "Save and Continue" at bounding box center [339, 231] width 111 height 24
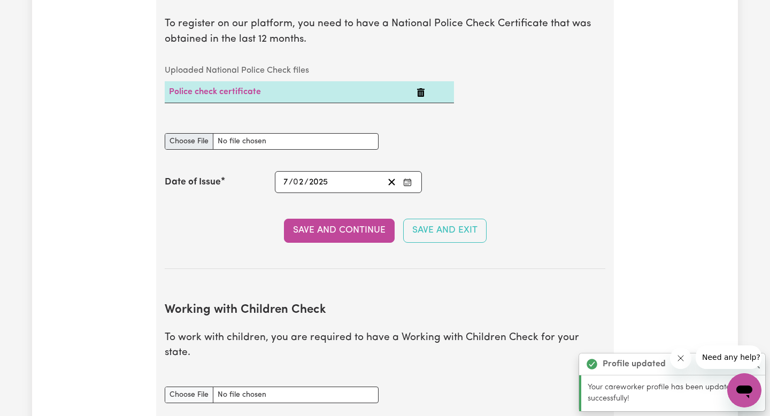
scroll to position [744, 0]
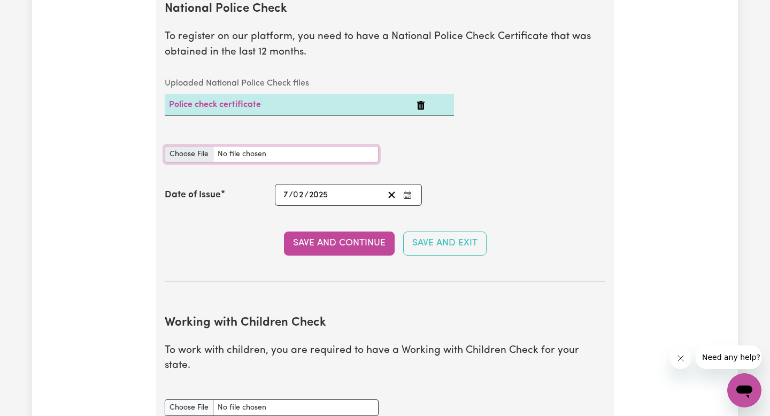
click at [188, 158] on input "National Police Check document" at bounding box center [272, 154] width 214 height 17
click at [192, 104] on link "Police check certificate" at bounding box center [215, 105] width 92 height 9
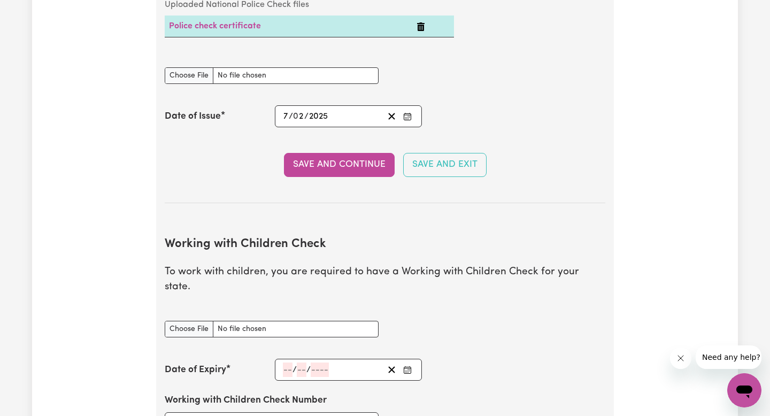
scroll to position [833, 0]
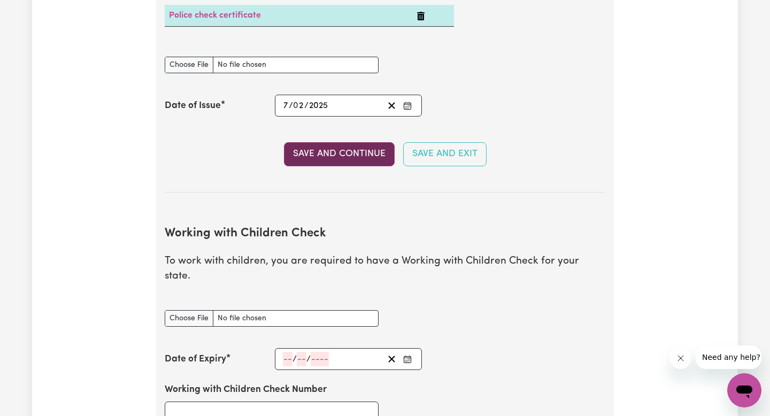
click at [317, 166] on button "Save and Continue" at bounding box center [339, 154] width 111 height 24
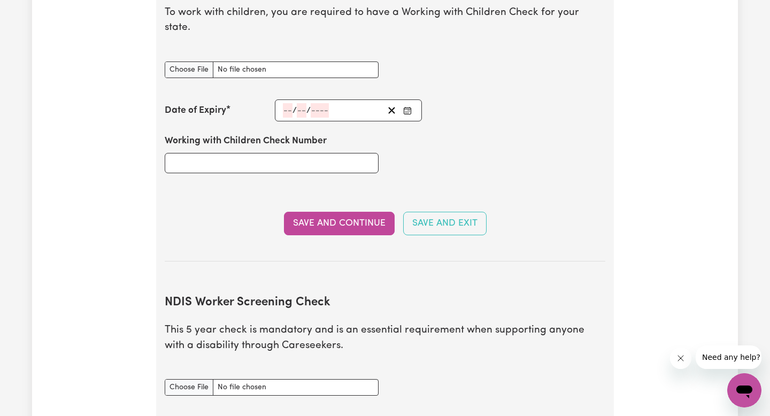
scroll to position [1084, 0]
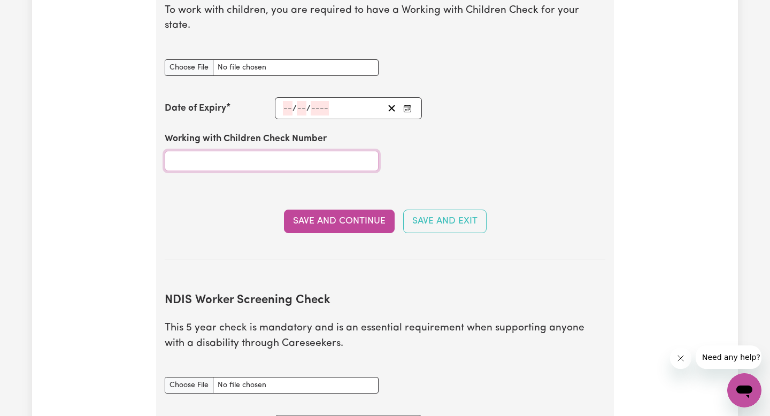
click at [229, 151] on input "Working with Children Check Number" at bounding box center [272, 161] width 214 height 20
type input "3041331A-01"
click at [288, 97] on div "/ /" at bounding box center [348, 108] width 147 height 22
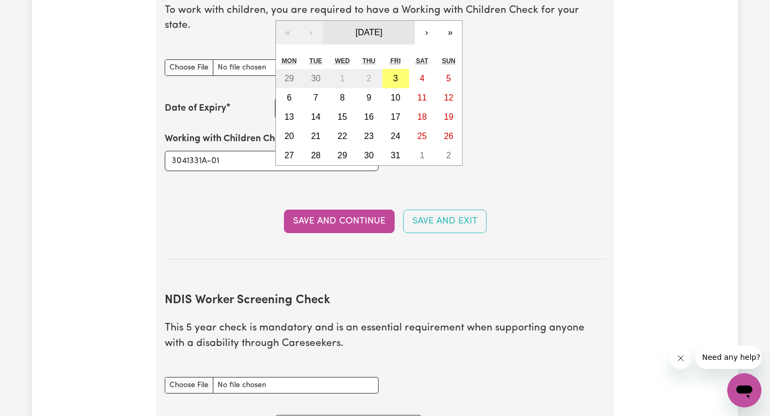
click at [367, 28] on span "[DATE]" at bounding box center [369, 32] width 27 height 9
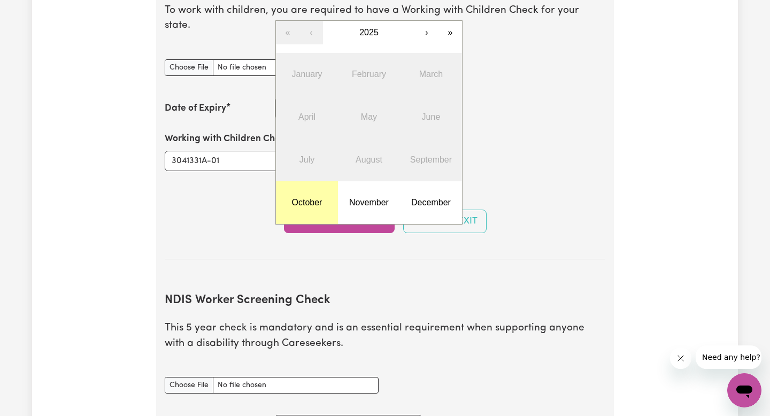
click at [312, 181] on button "October" at bounding box center [307, 202] width 62 height 43
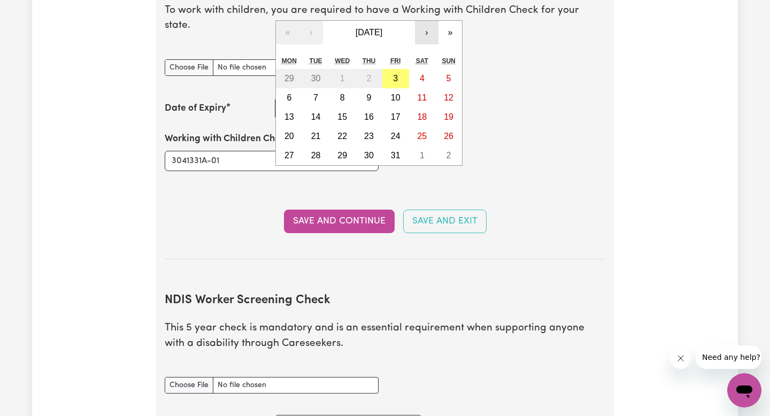
click at [422, 21] on button "›" at bounding box center [427, 33] width 24 height 24
click at [426, 21] on button "›" at bounding box center [427, 33] width 24 height 24
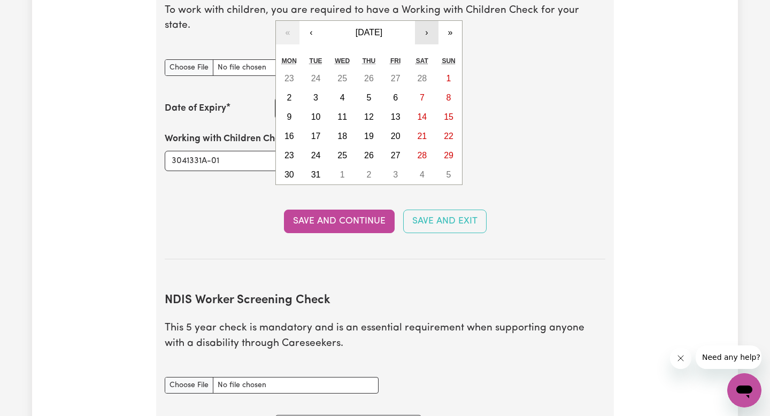
click at [426, 21] on button "›" at bounding box center [427, 33] width 24 height 24
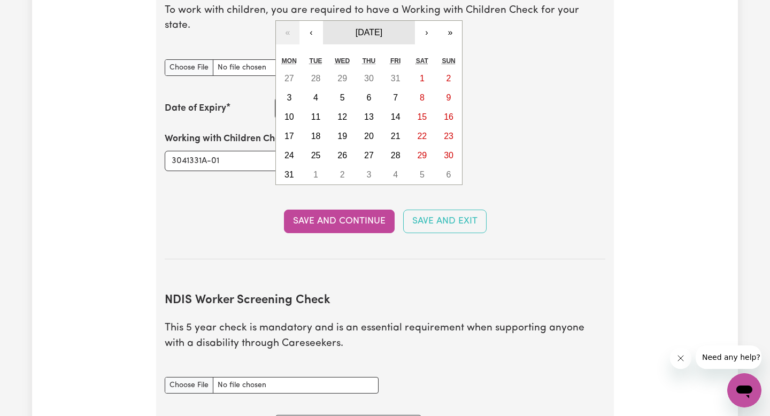
click at [381, 21] on button "[DATE]" at bounding box center [369, 33] width 92 height 24
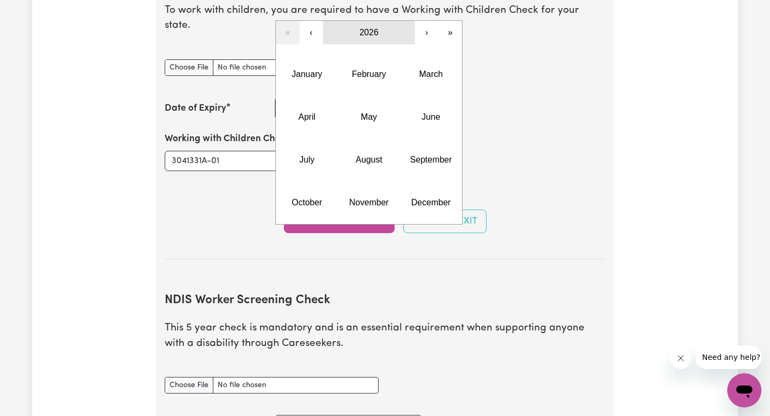
click at [372, 28] on span "2026" at bounding box center [368, 32] width 19 height 9
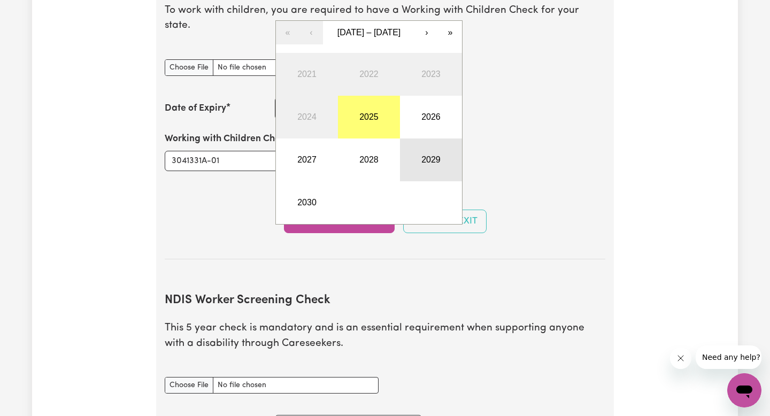
click at [427, 139] on button "2029" at bounding box center [431, 160] width 62 height 43
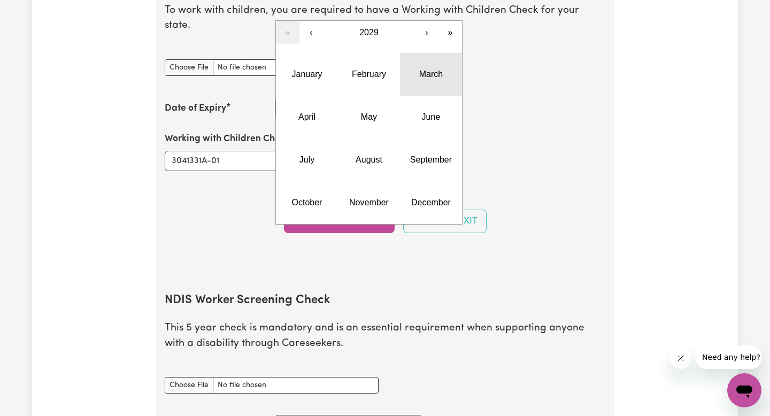
click at [415, 59] on button "March" at bounding box center [431, 74] width 62 height 43
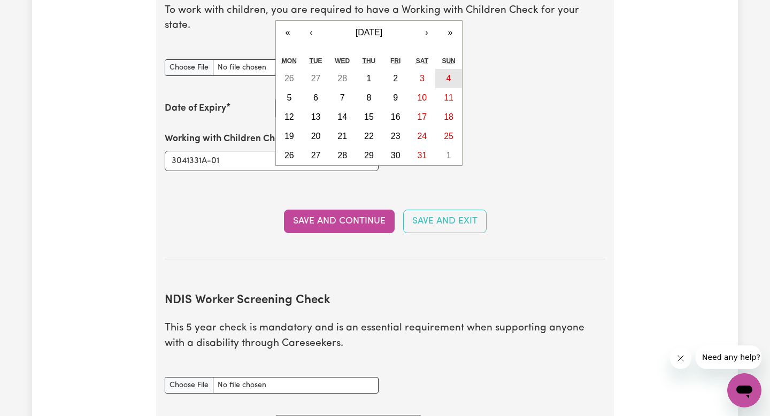
click at [444, 69] on button "4" at bounding box center [448, 78] width 27 height 19
type input "[DATE]"
type input "4"
type input "3"
type input "2029"
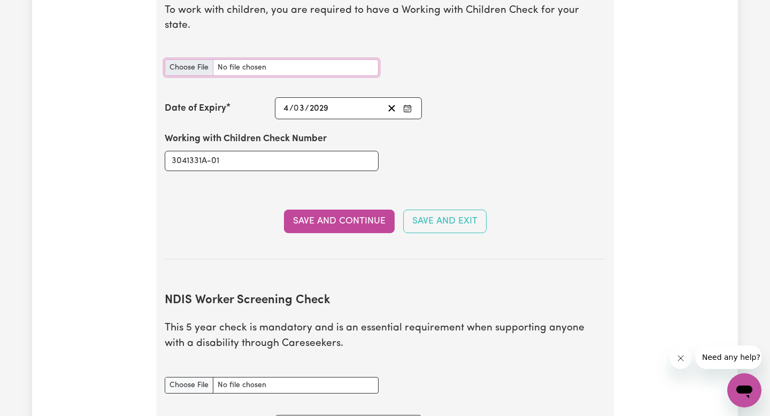
click at [185, 59] on input "Working with Children Check document" at bounding box center [272, 67] width 214 height 17
type input "C:\fakepath\WhatsApp Image [DATE] 08.31.03.jpeg"
click at [336, 210] on button "Save and Continue" at bounding box center [339, 222] width 111 height 24
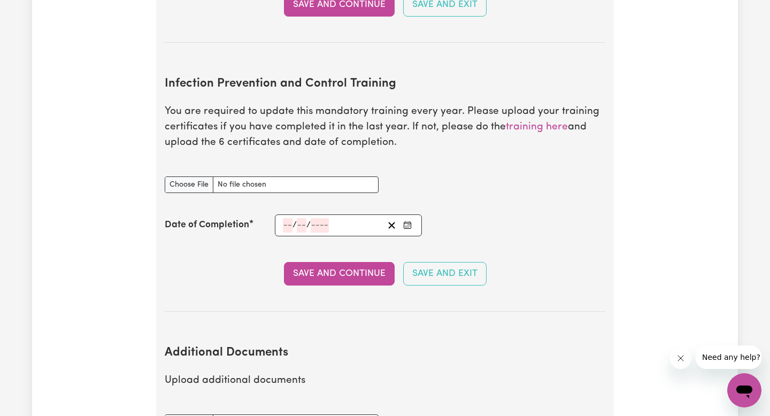
scroll to position [1679, 0]
click at [550, 121] on link "training here" at bounding box center [537, 126] width 62 height 10
